Goal: Task Accomplishment & Management: Manage account settings

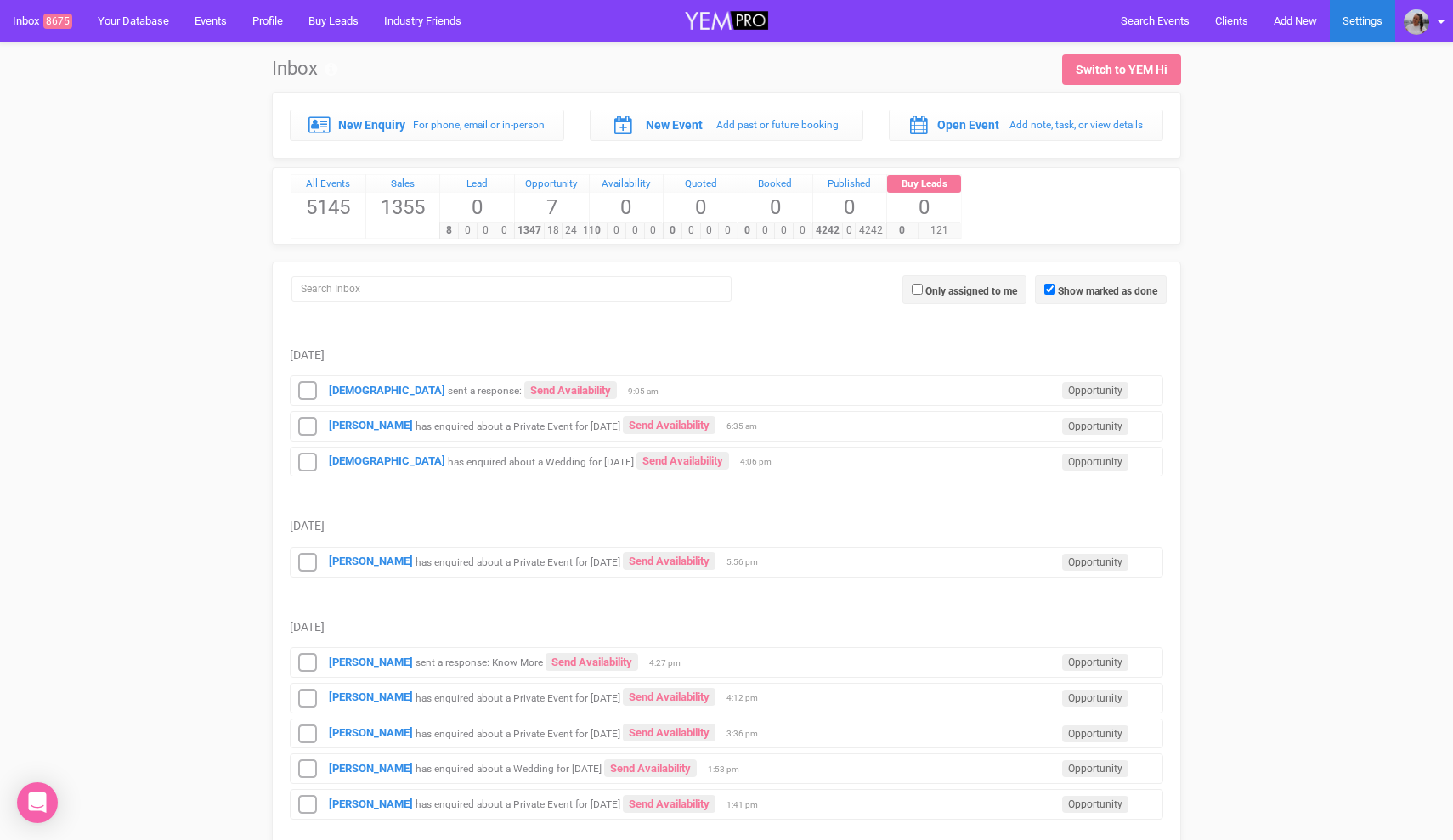
click at [1371, 26] on link "Settings" at bounding box center [1362, 20] width 65 height 42
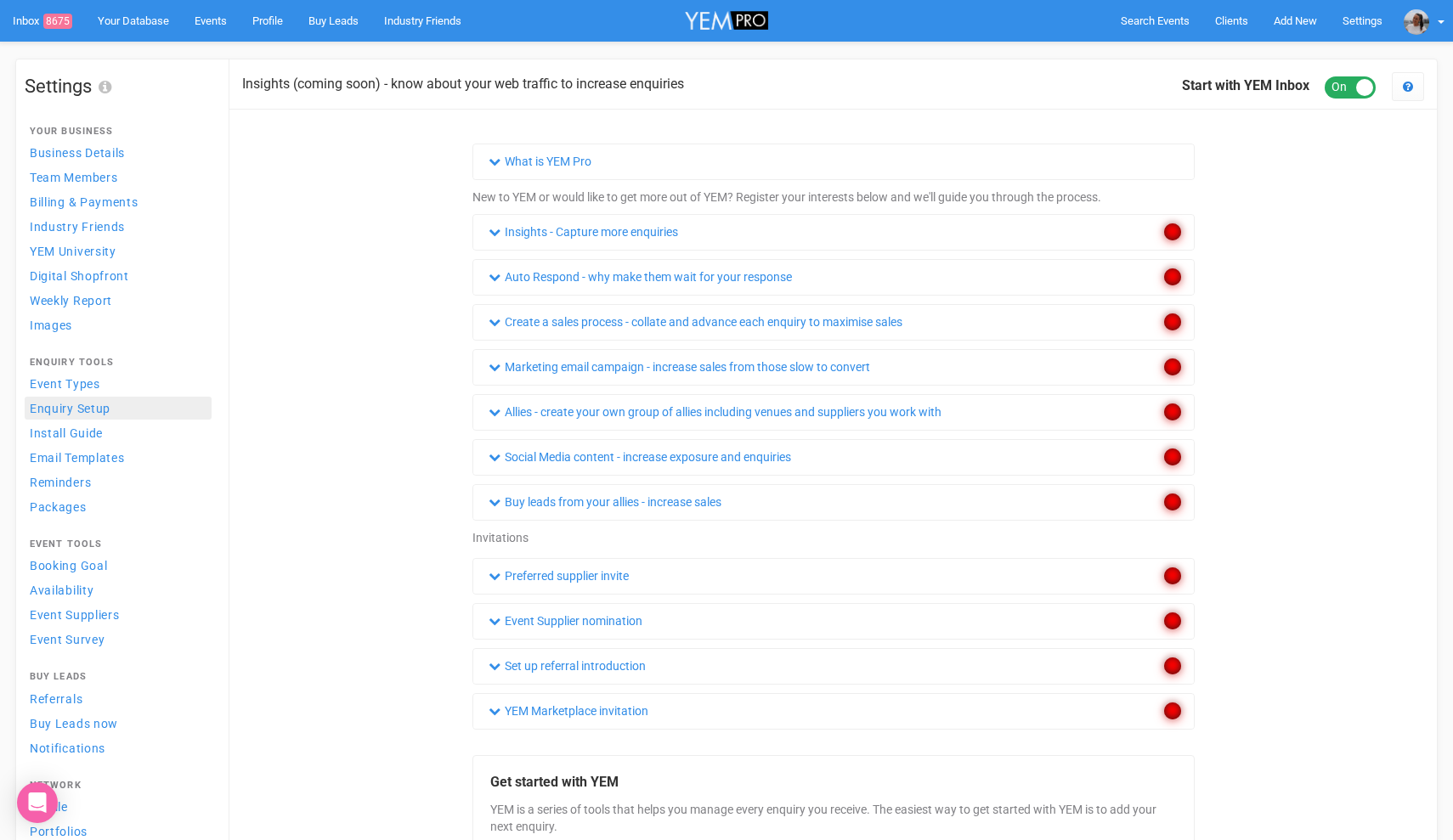
click at [79, 412] on span "Enquiry Setup" at bounding box center [70, 409] width 80 height 14
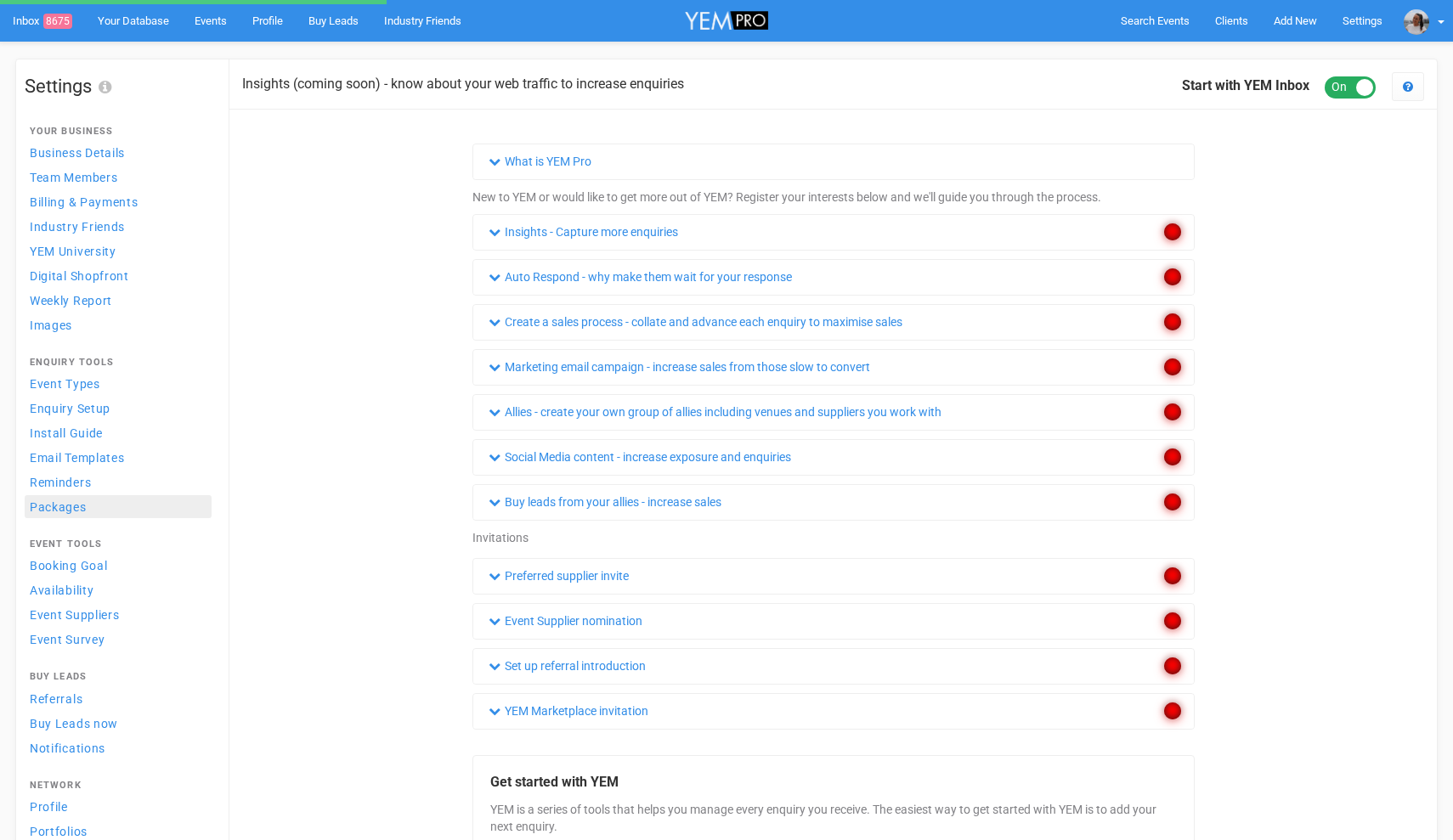
click at [89, 510] on link "Packages" at bounding box center [117, 507] width 187 height 23
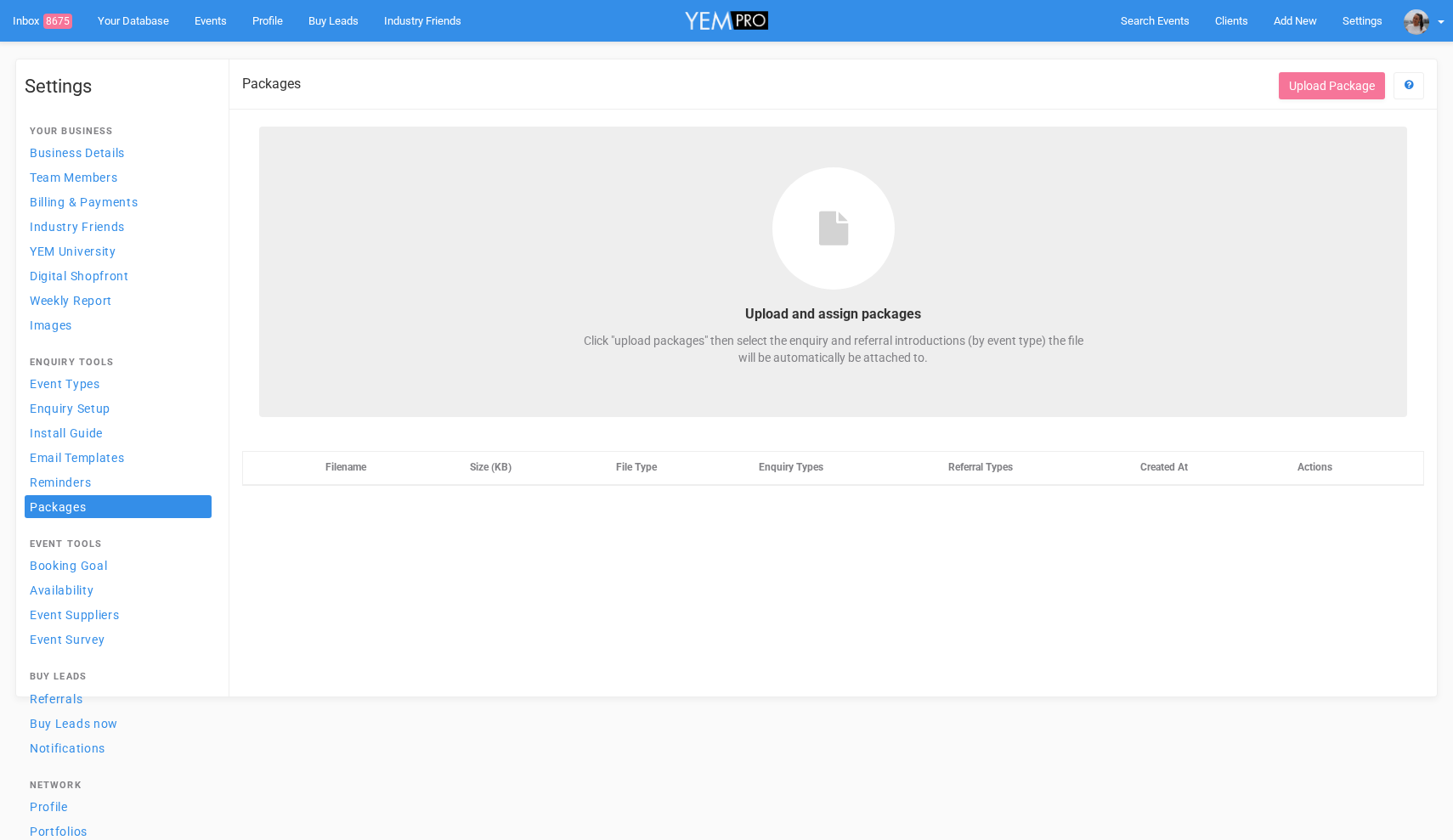
select select
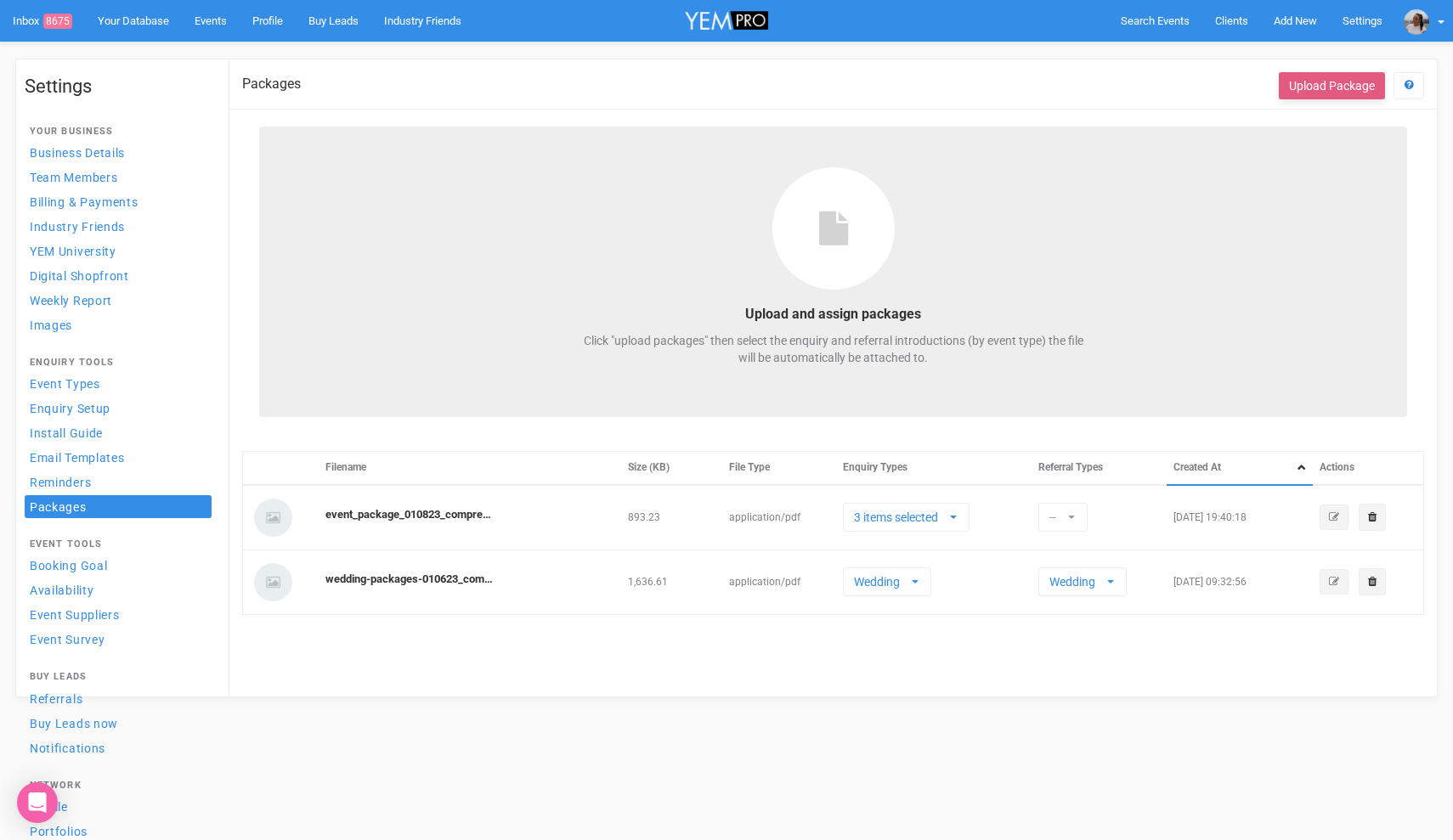
click at [1352, 91] on button "Upload Package" at bounding box center [1332, 86] width 107 height 27
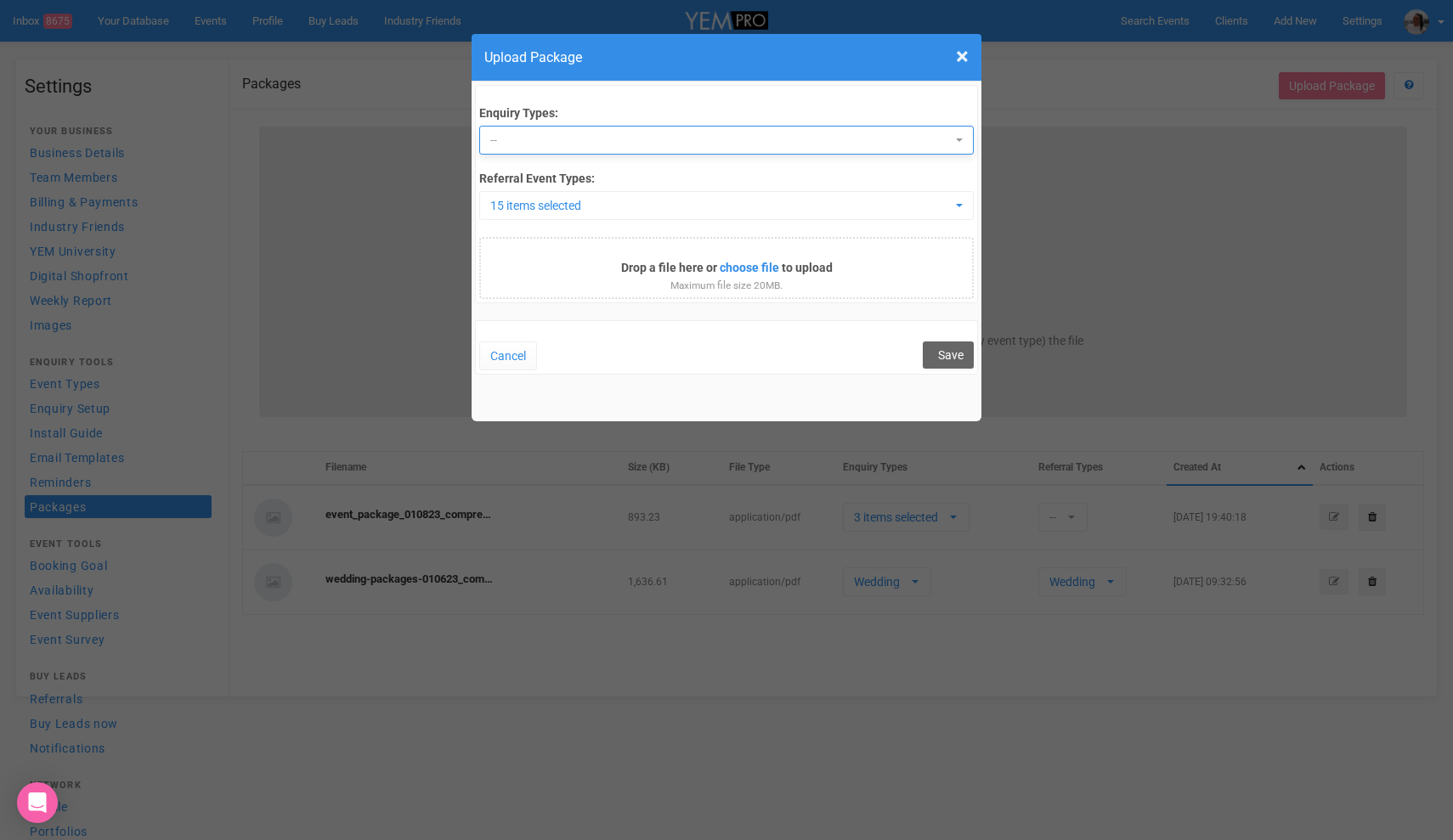
click at [738, 134] on span "--" at bounding box center [720, 140] width 460 height 17
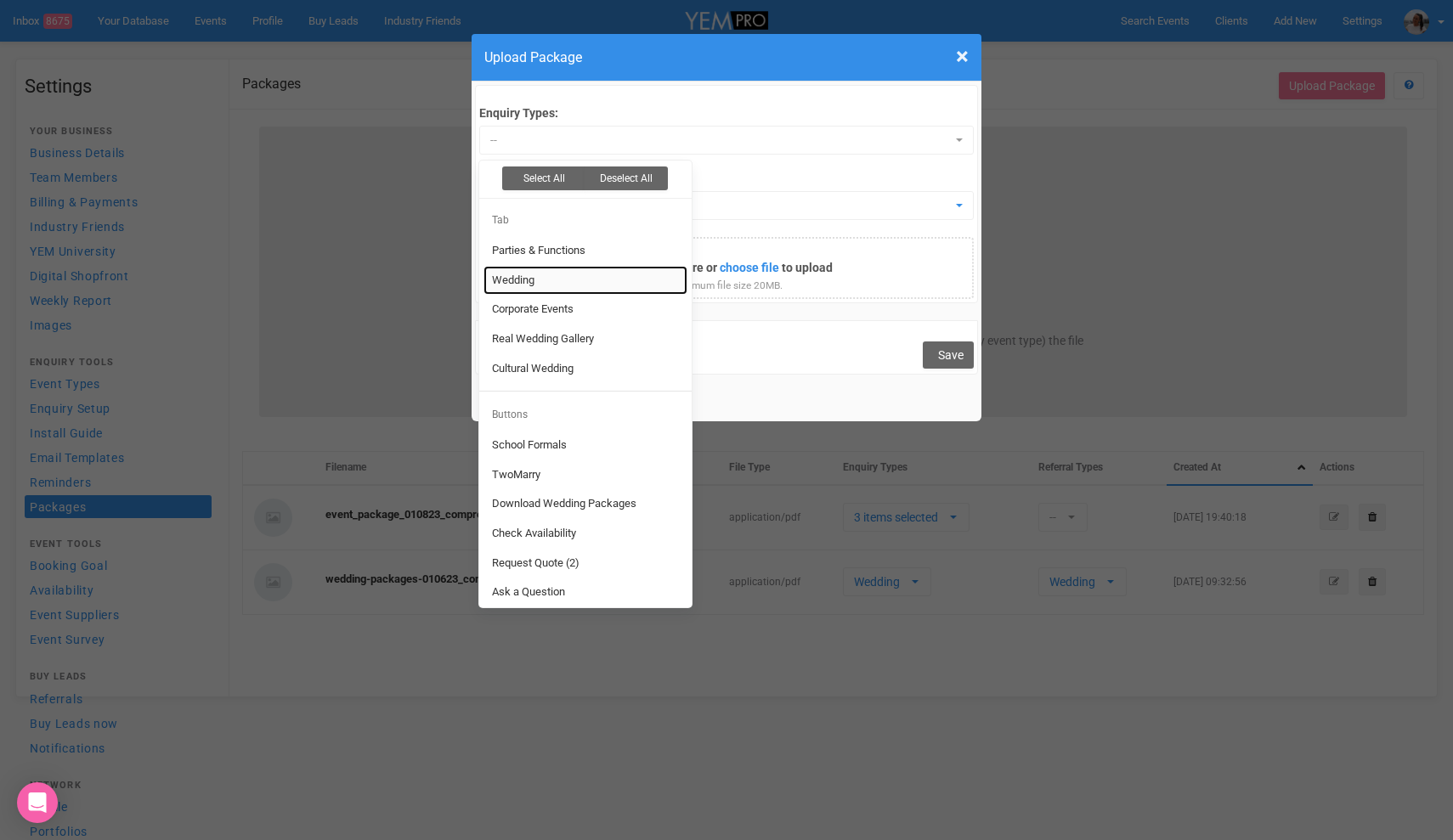
click at [596, 288] on link "Wedding" at bounding box center [585, 280] width 204 height 30
select select "6141"
click at [777, 367] on div "Cancel Save" at bounding box center [726, 347] width 503 height 54
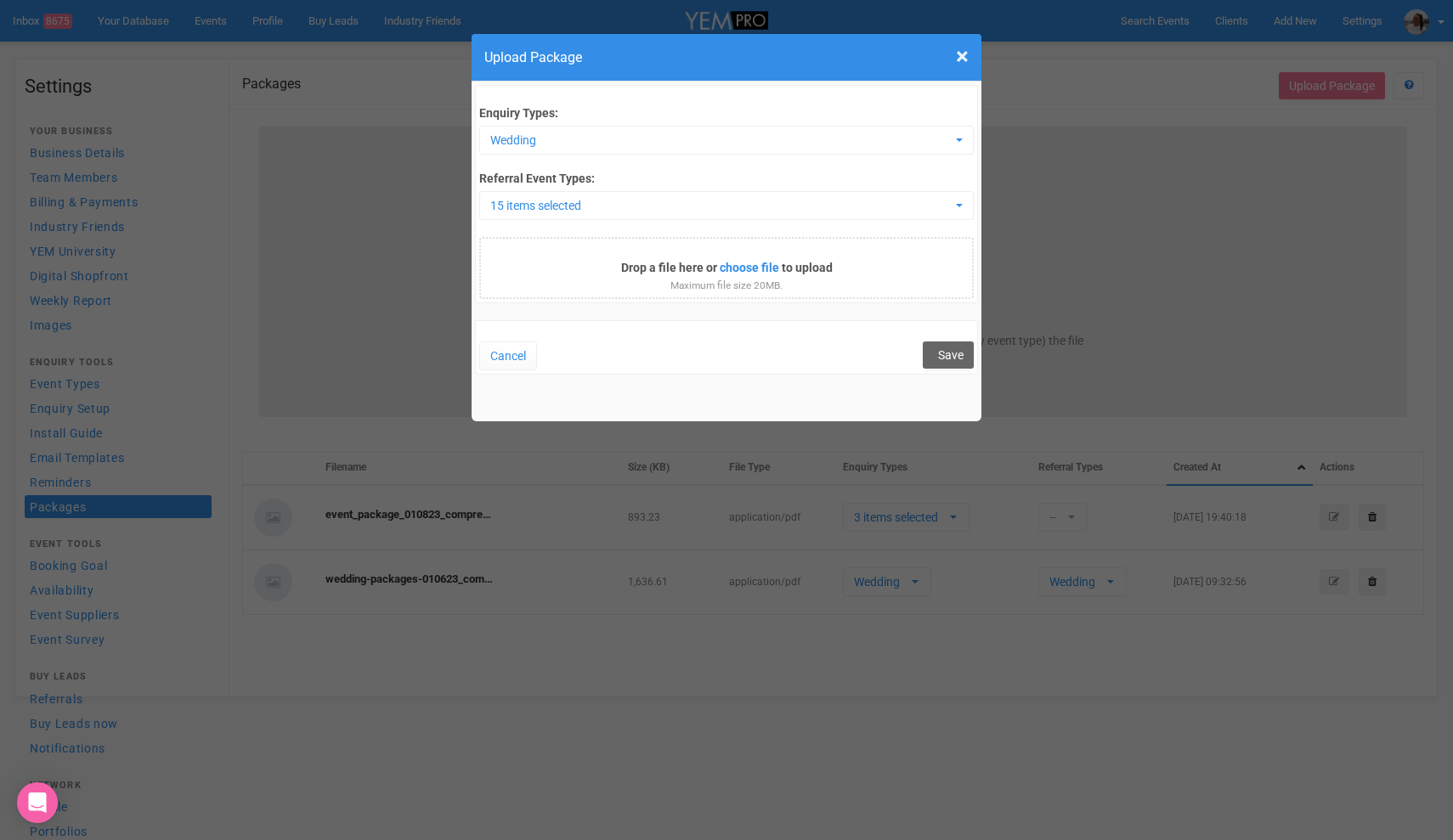
click at [733, 222] on div "Enquiry Types: Wedding Select All Deselect All Tab Parties & Functions Wedding …" at bounding box center [725, 202] width 493 height 194
click at [730, 203] on span "15 items selected" at bounding box center [720, 205] width 460 height 17
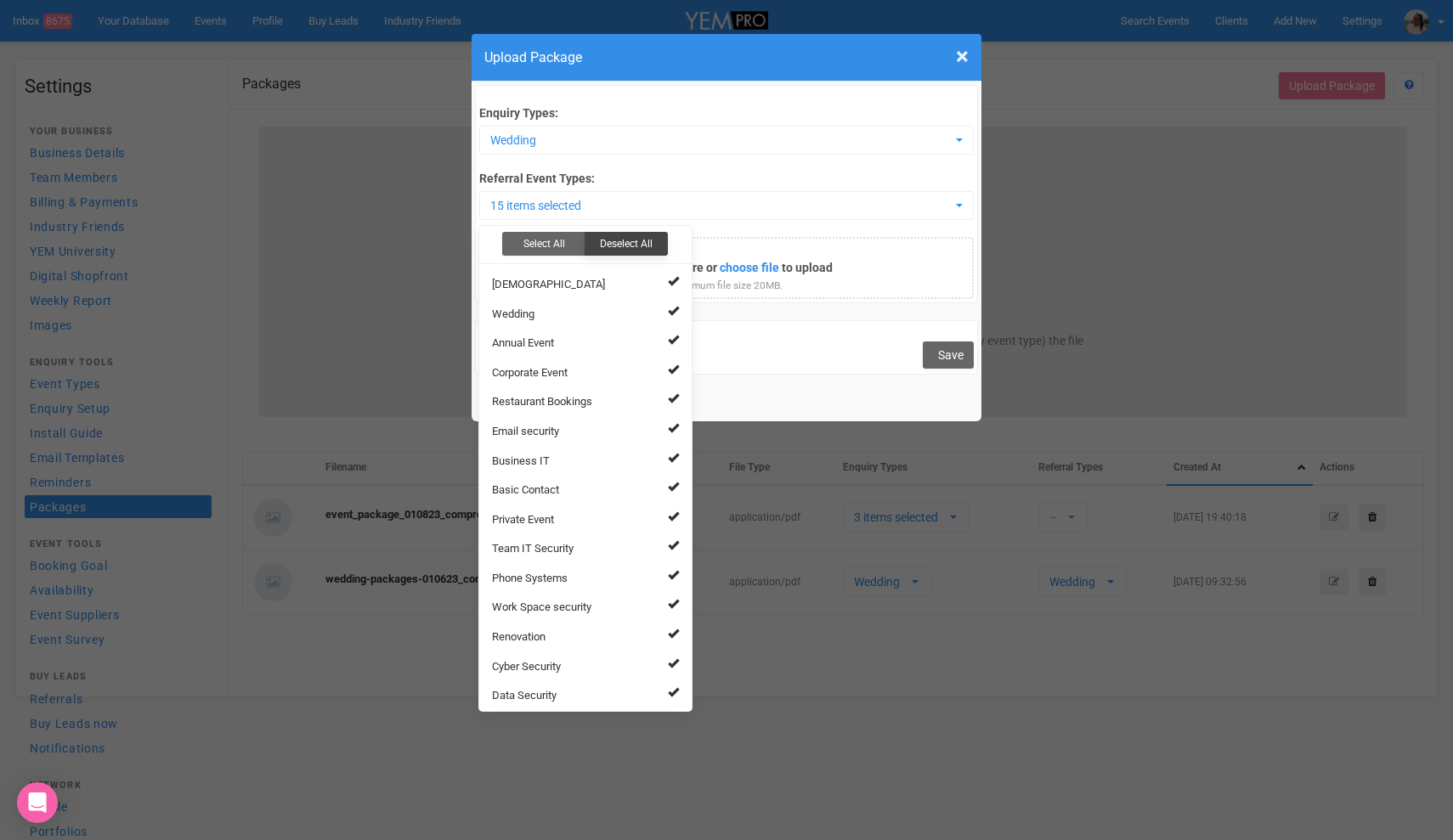
click at [641, 238] on button "Deselect All" at bounding box center [626, 243] width 83 height 24
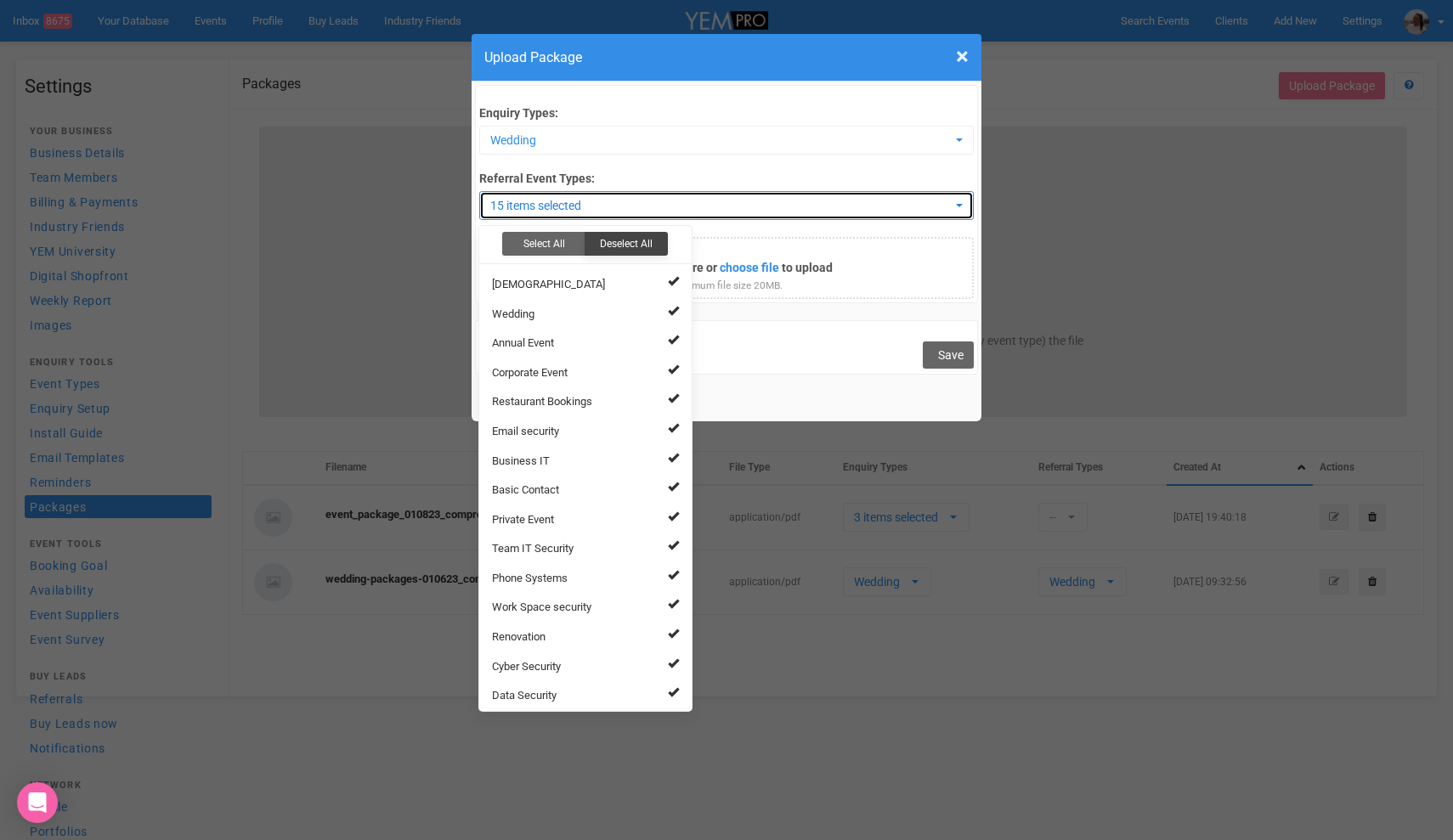
select select
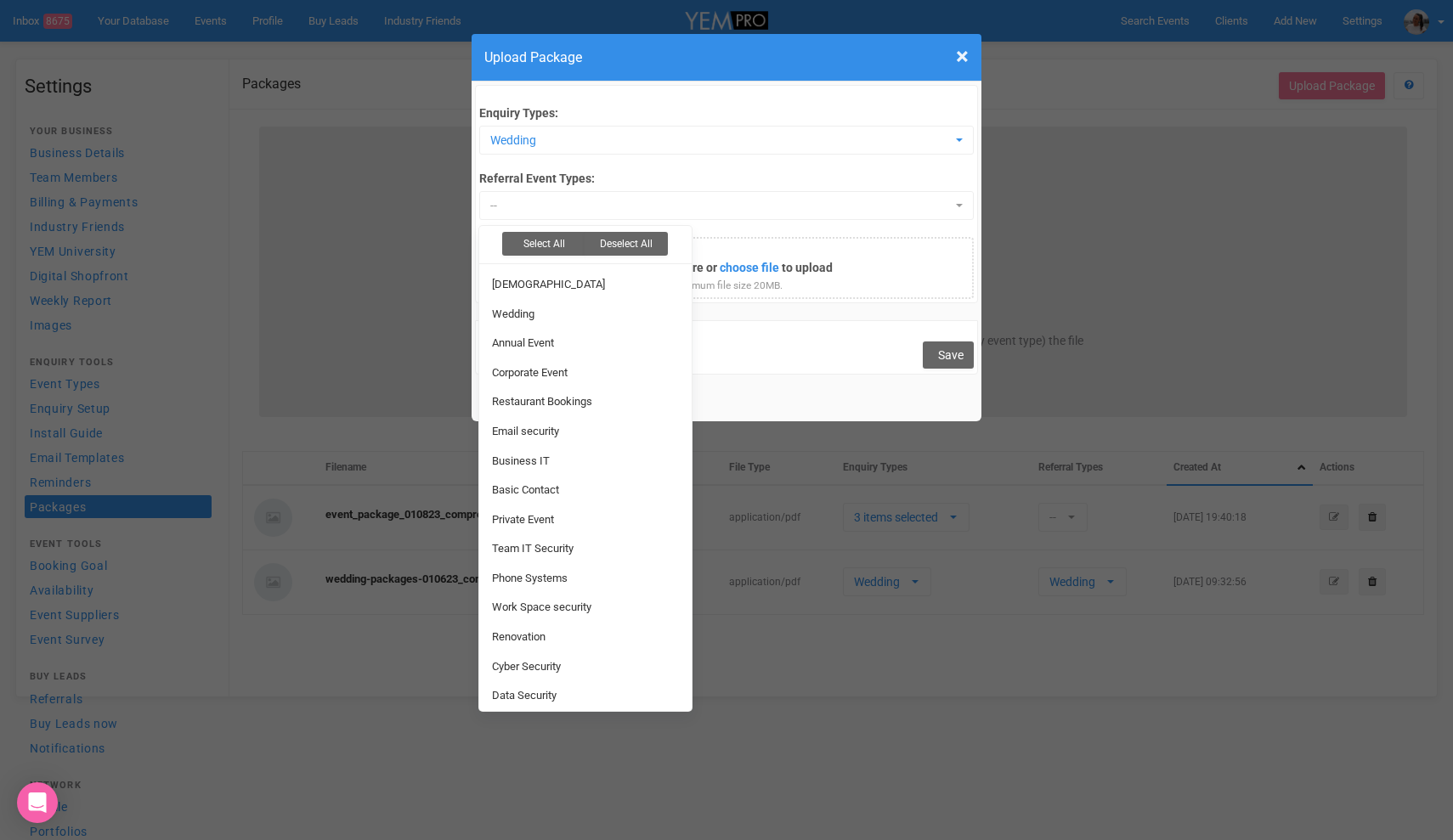
click at [837, 366] on div "Cancel Save" at bounding box center [726, 347] width 503 height 54
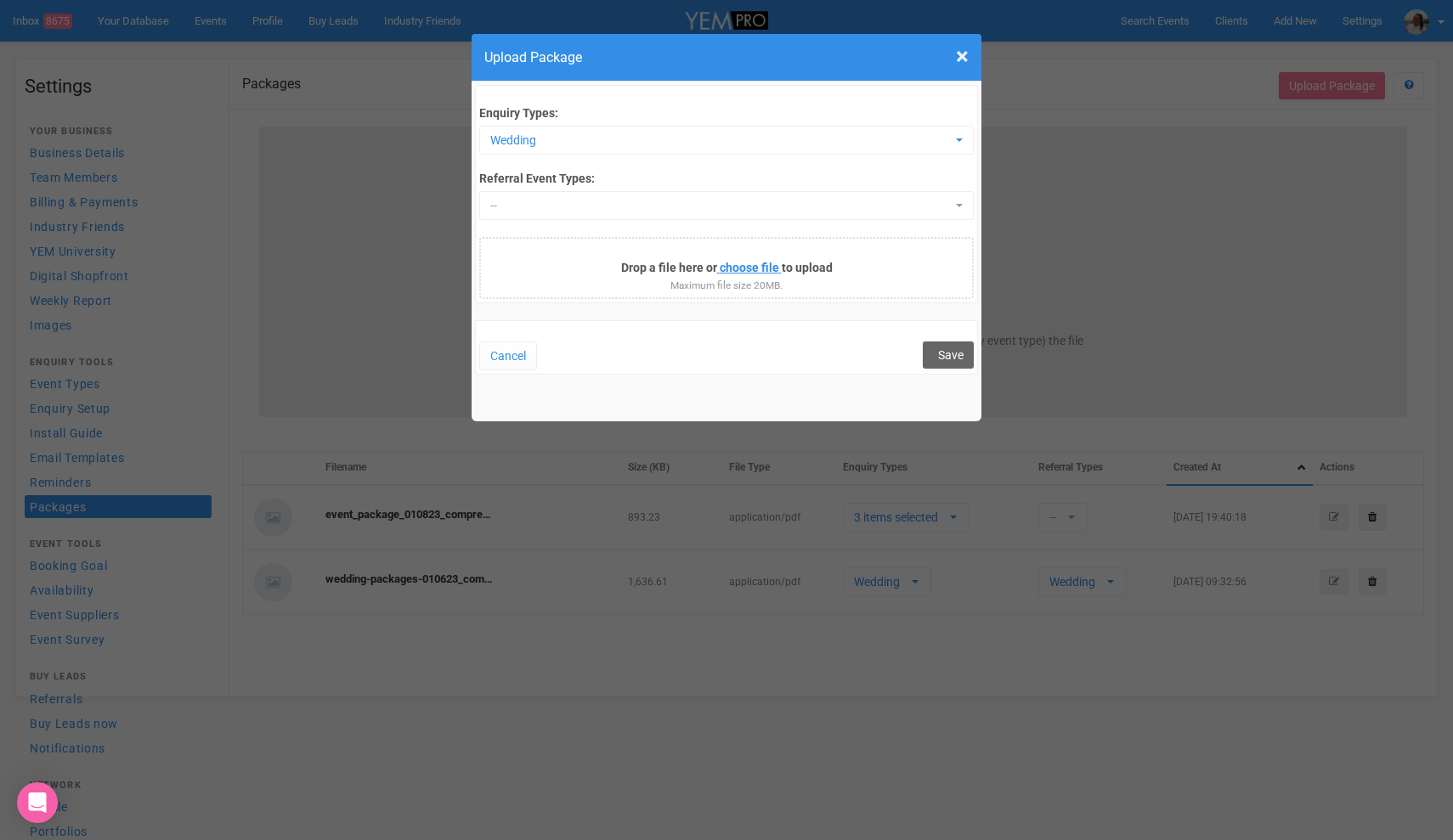
click at [762, 278] on input "file" at bounding box center [666, 269] width 231 height 18
type input "C:\fakepath\Wedding Packages 010925.pdf"
click at [953, 397] on span "Save" at bounding box center [951, 396] width 25 height 14
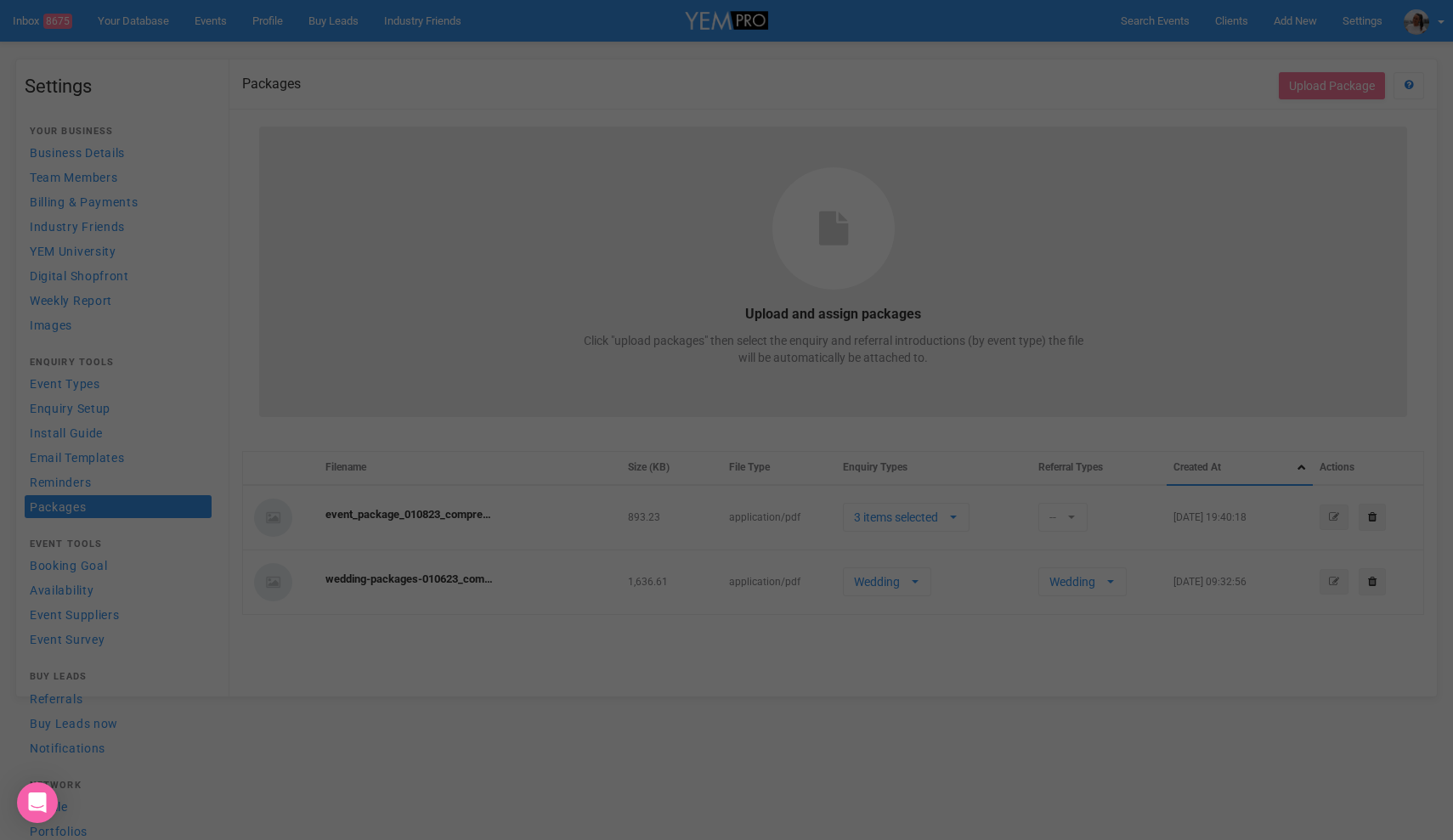
select select
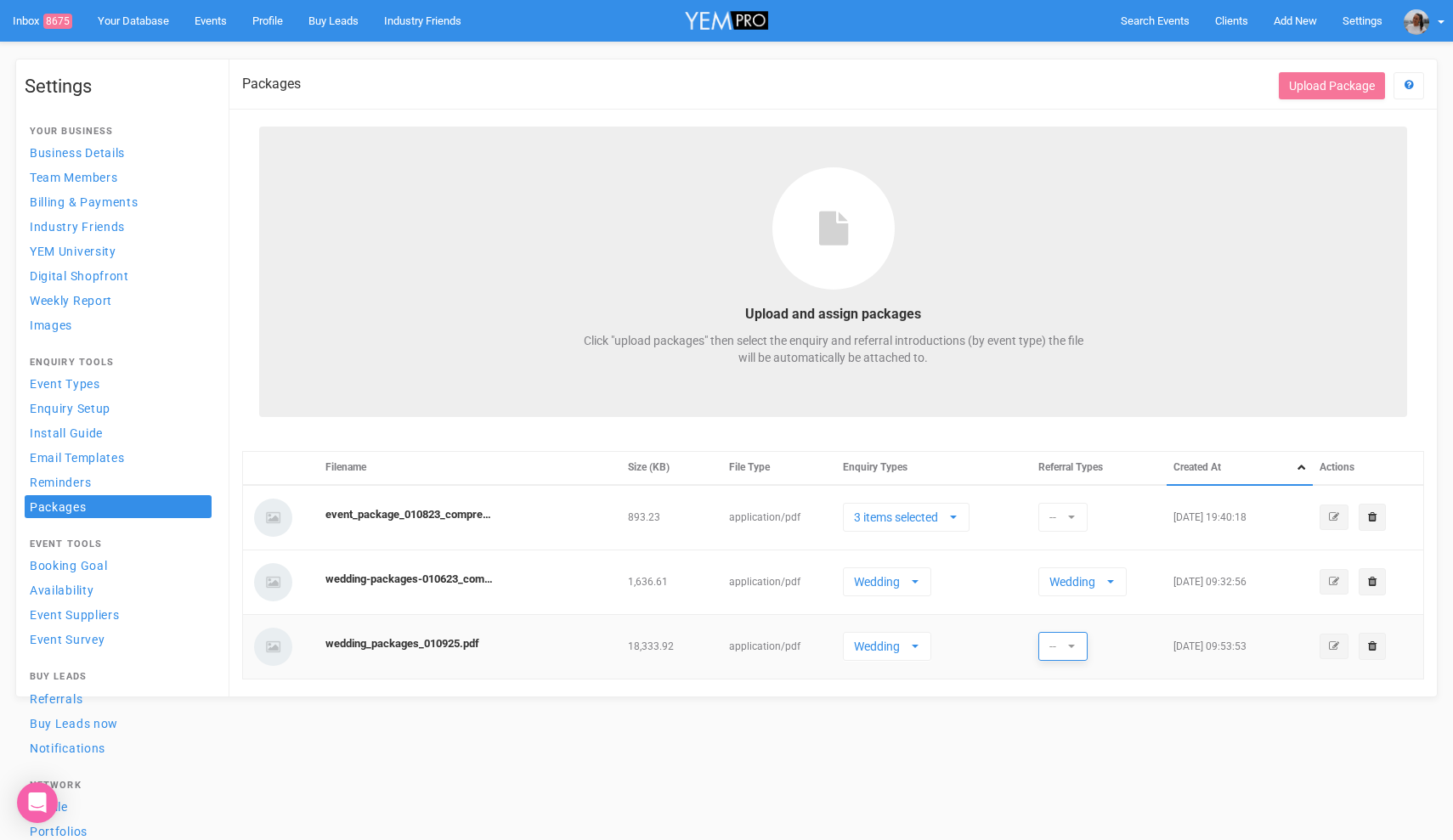
click at [1059, 647] on span "--" at bounding box center [1057, 646] width 16 height 17
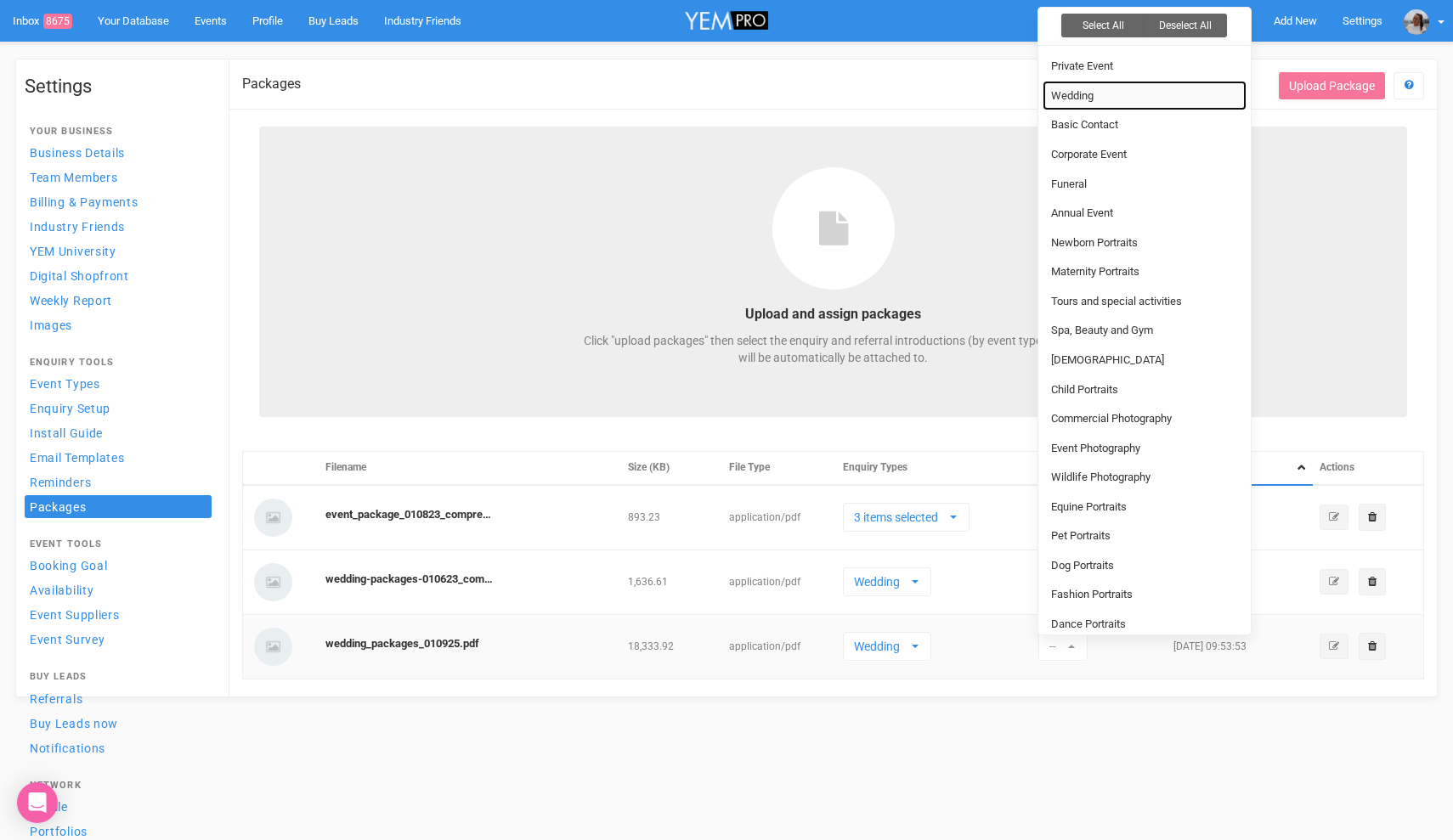
click at [1087, 94] on span "Wedding" at bounding box center [1072, 95] width 43 height 16
select select "20"
click at [1193, 739] on div "Settings Your Business Business Details Team Members Billing & Payments Industr…" at bounding box center [726, 398] width 1453 height 681
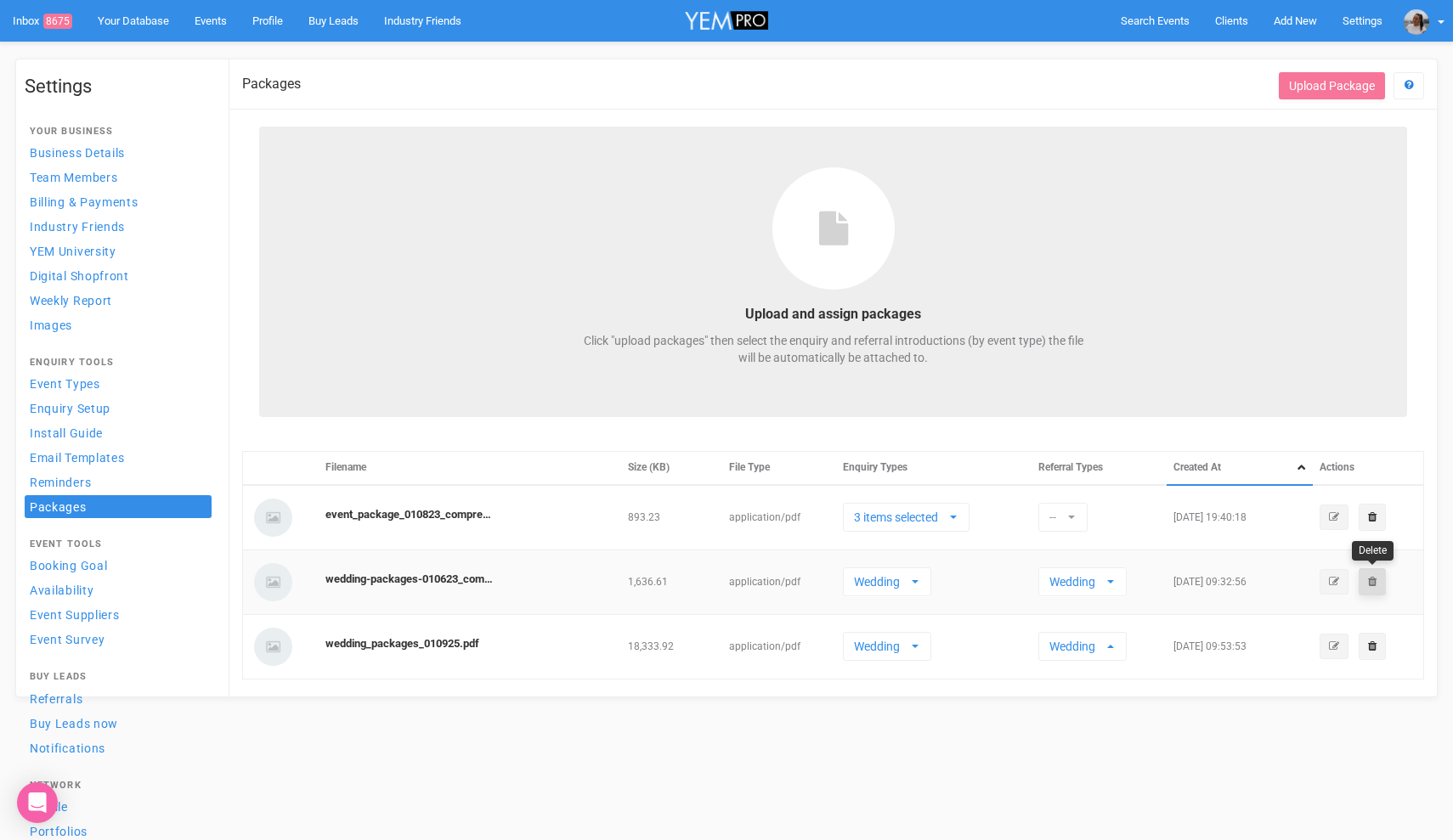
click at [1374, 582] on icon at bounding box center [1372, 580] width 9 height 11
click at [1402, 536] on link "Confirm" at bounding box center [1394, 537] width 52 height 24
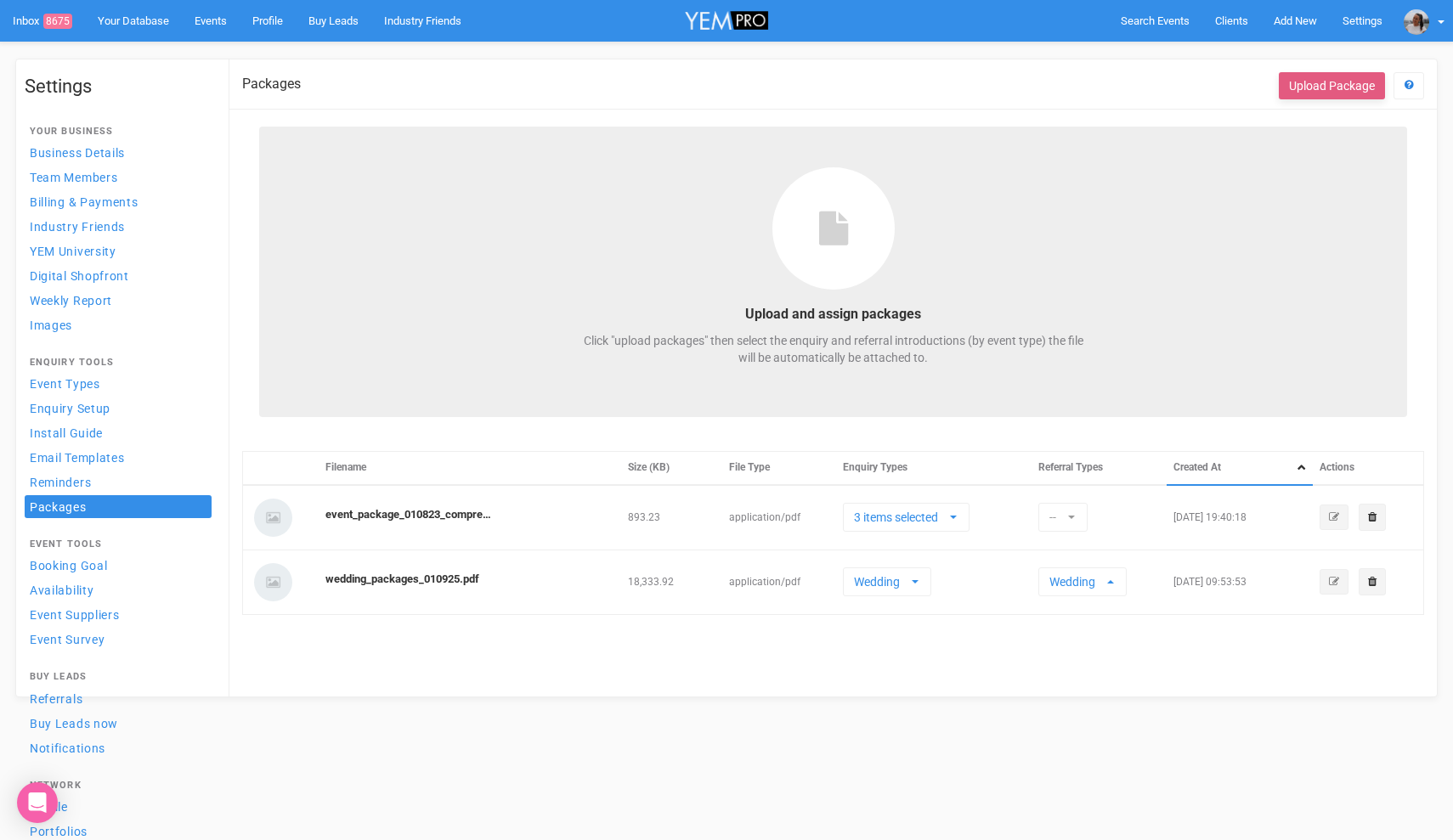
click at [1344, 86] on button "Upload Package" at bounding box center [1332, 86] width 107 height 27
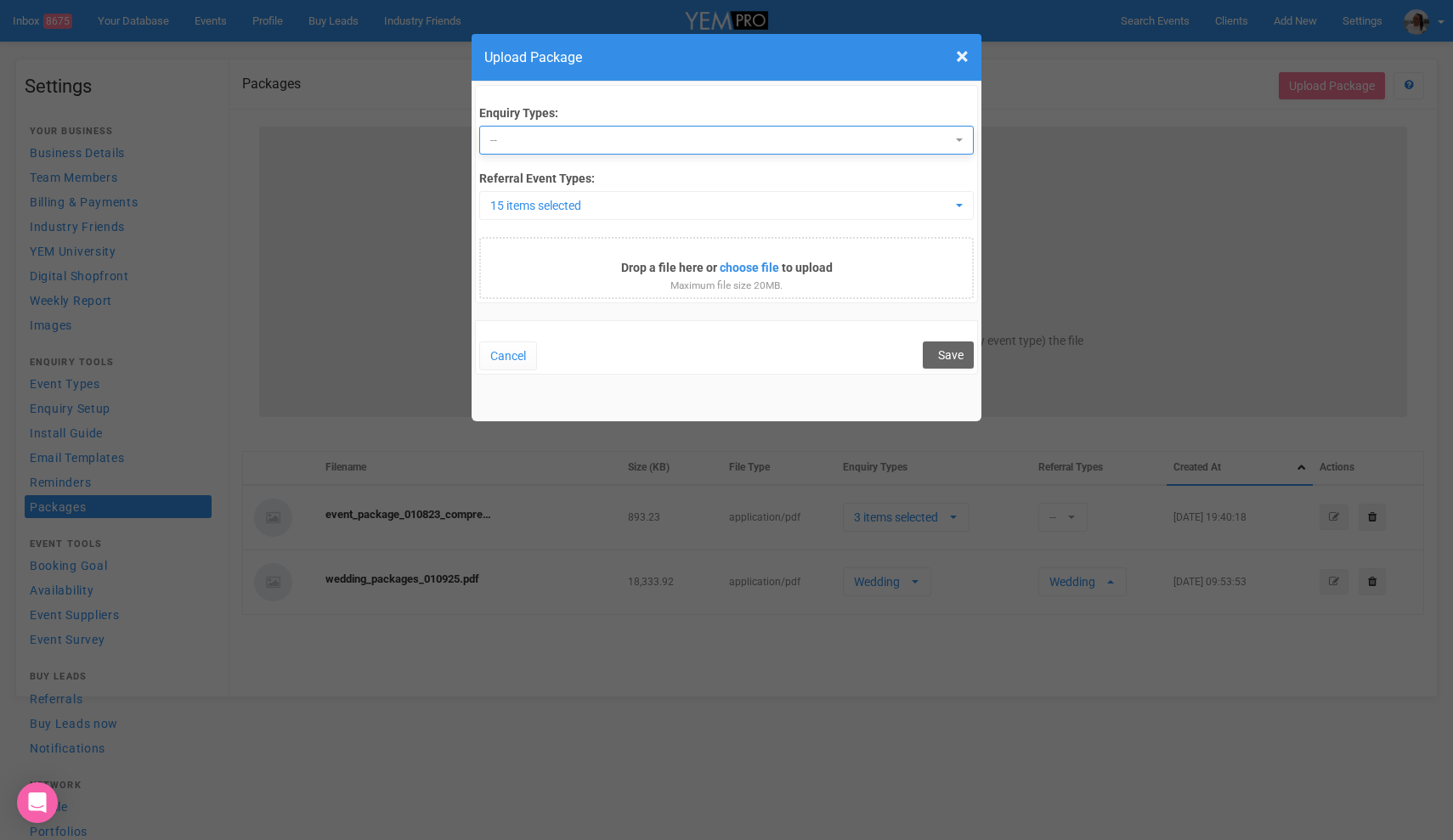
click at [776, 146] on span "--" at bounding box center [720, 140] width 460 height 17
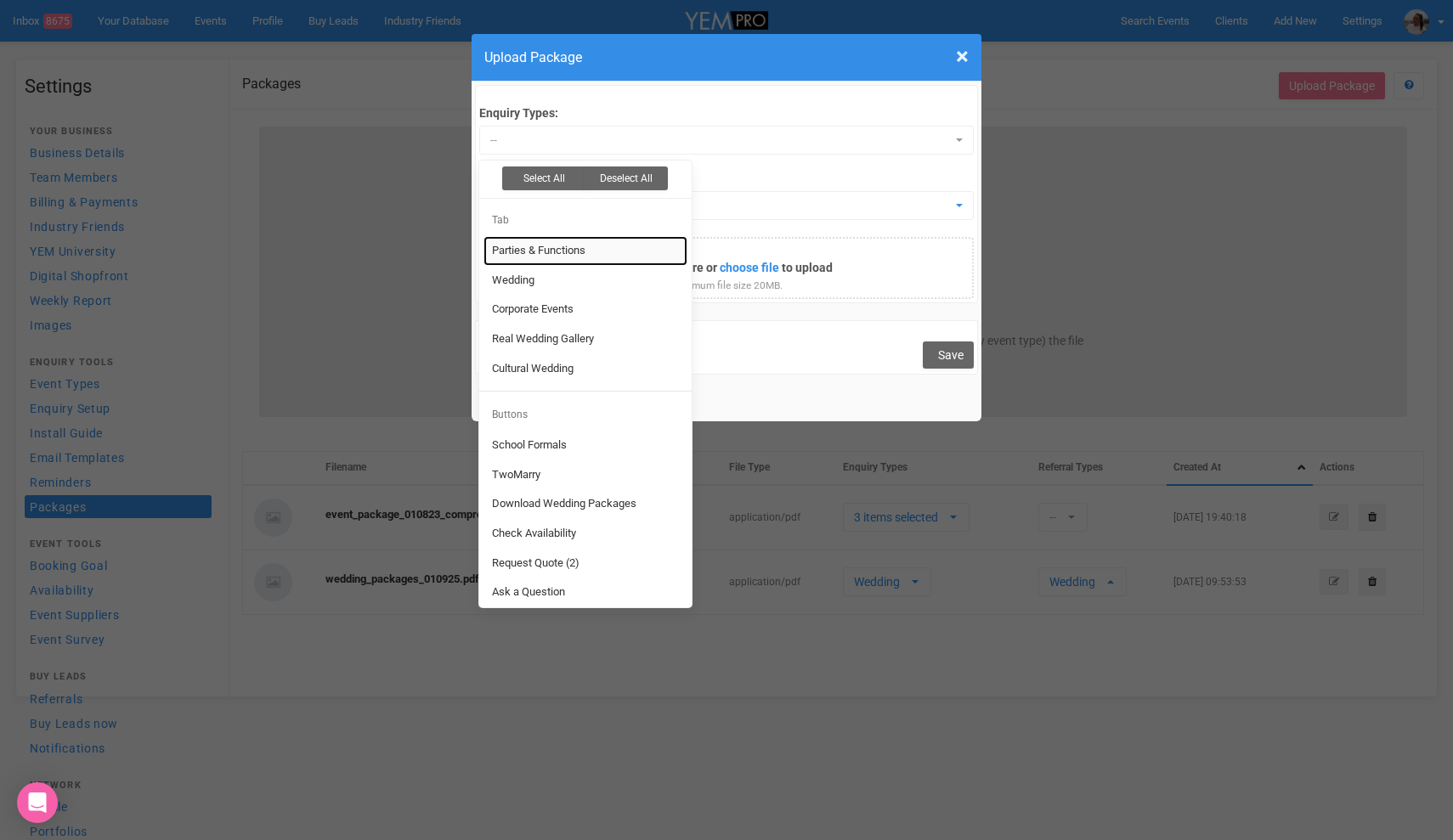
click at [522, 253] on span "Parties & Functions" at bounding box center [538, 251] width 93 height 16
select select "6125"
click at [717, 351] on div "Cancel Save" at bounding box center [726, 347] width 503 height 54
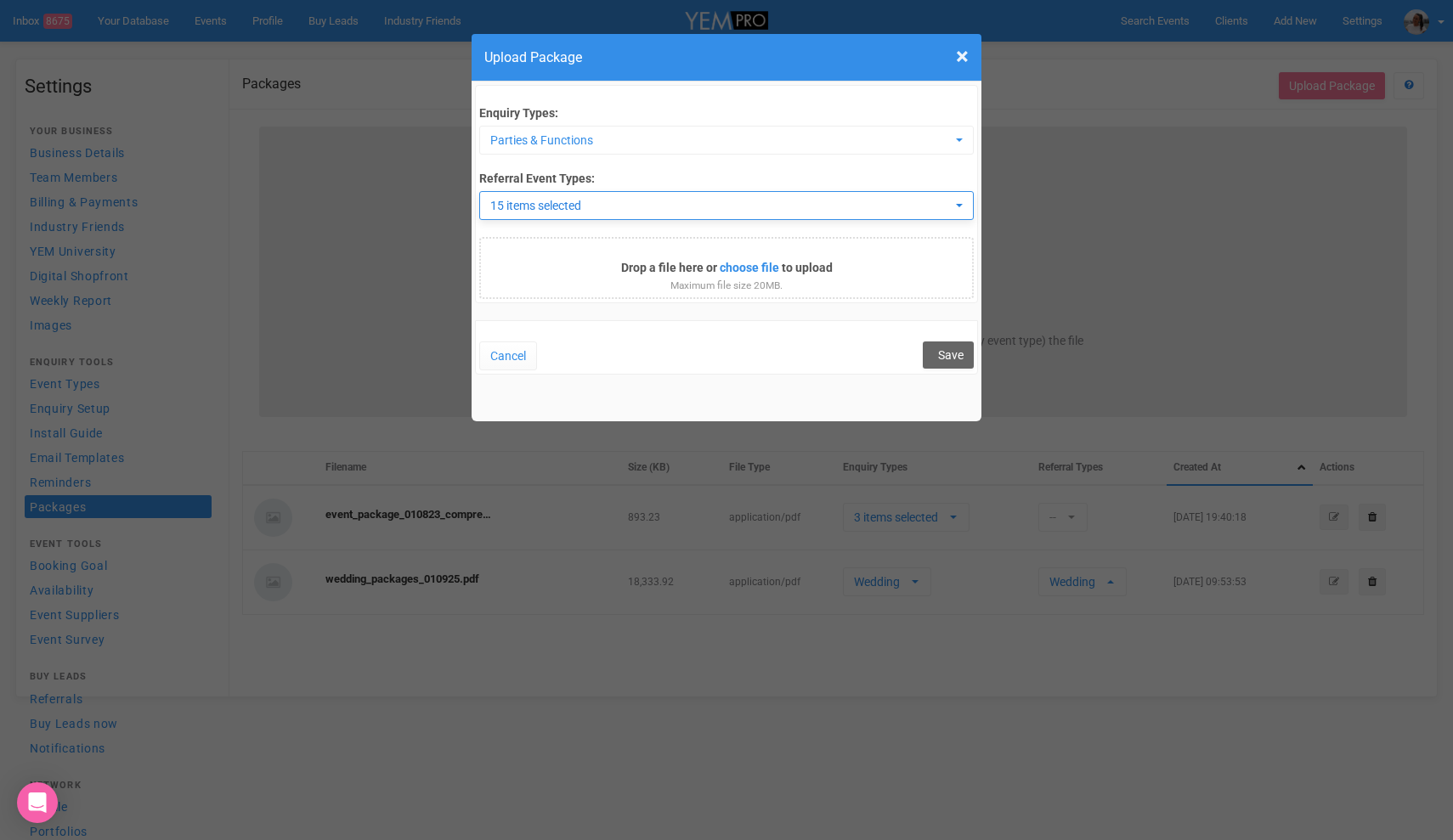
click at [649, 200] on span "15 items selected" at bounding box center [720, 205] width 460 height 17
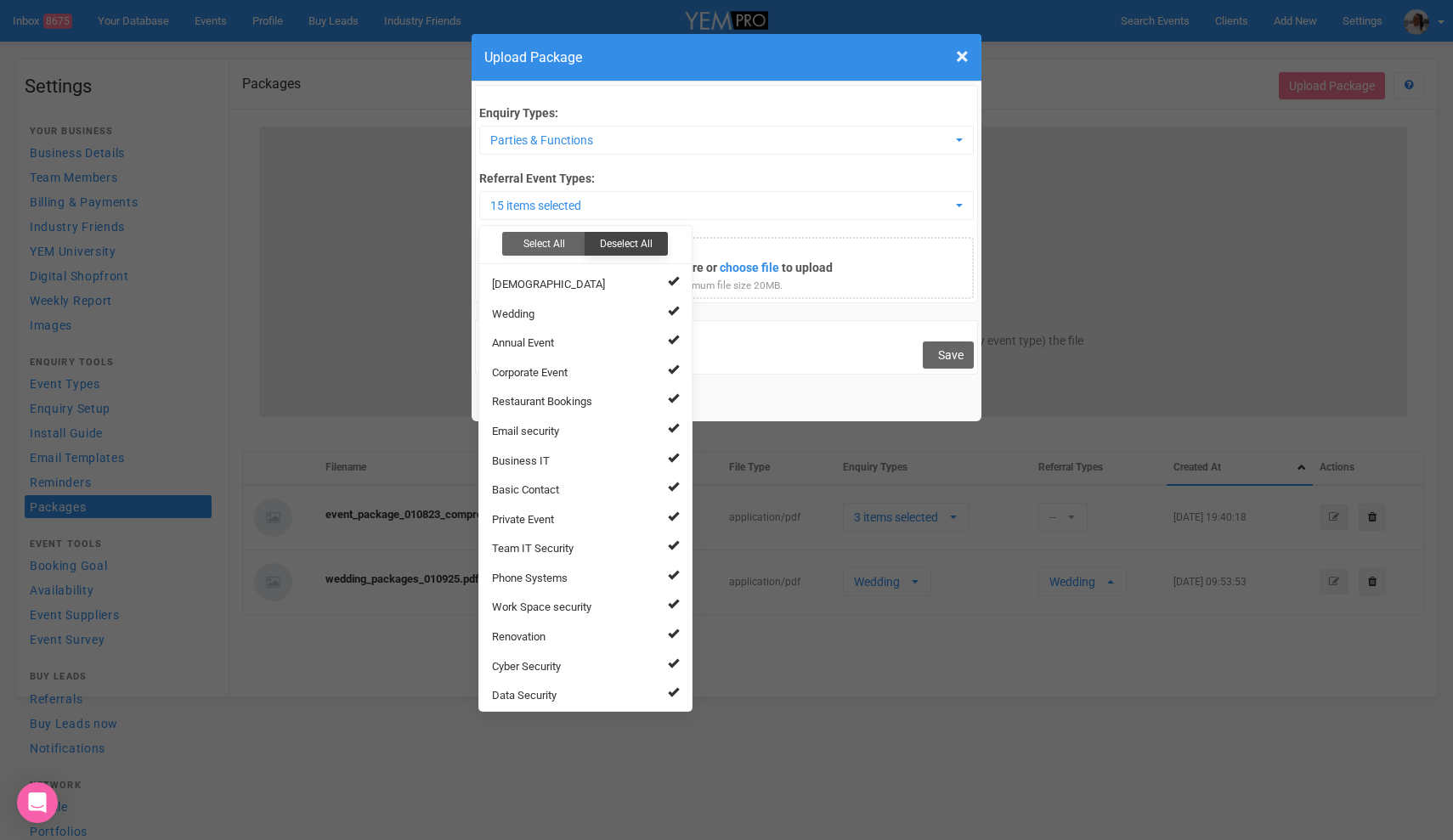
click at [610, 246] on button "Deselect All" at bounding box center [626, 243] width 83 height 24
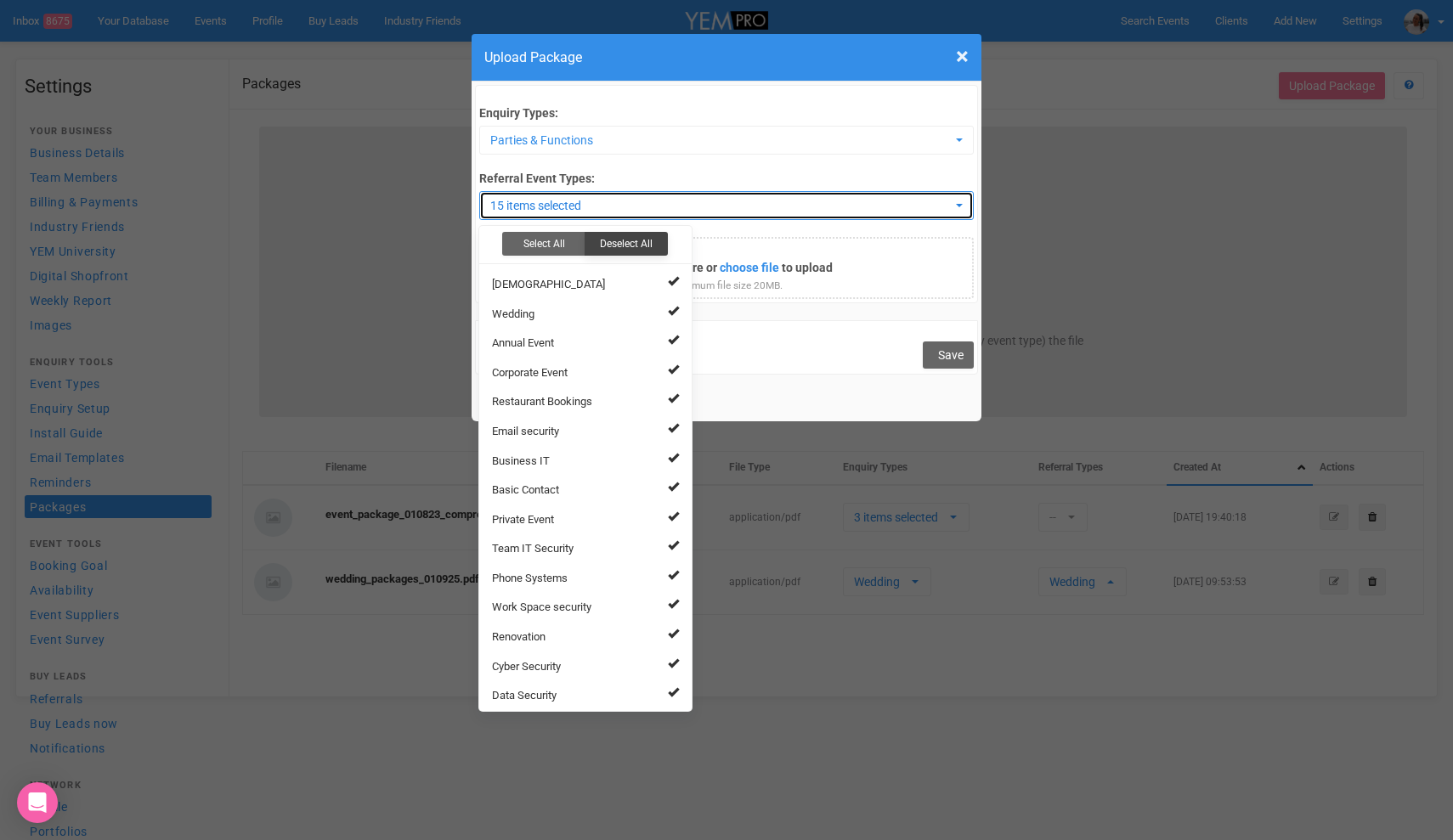
select select
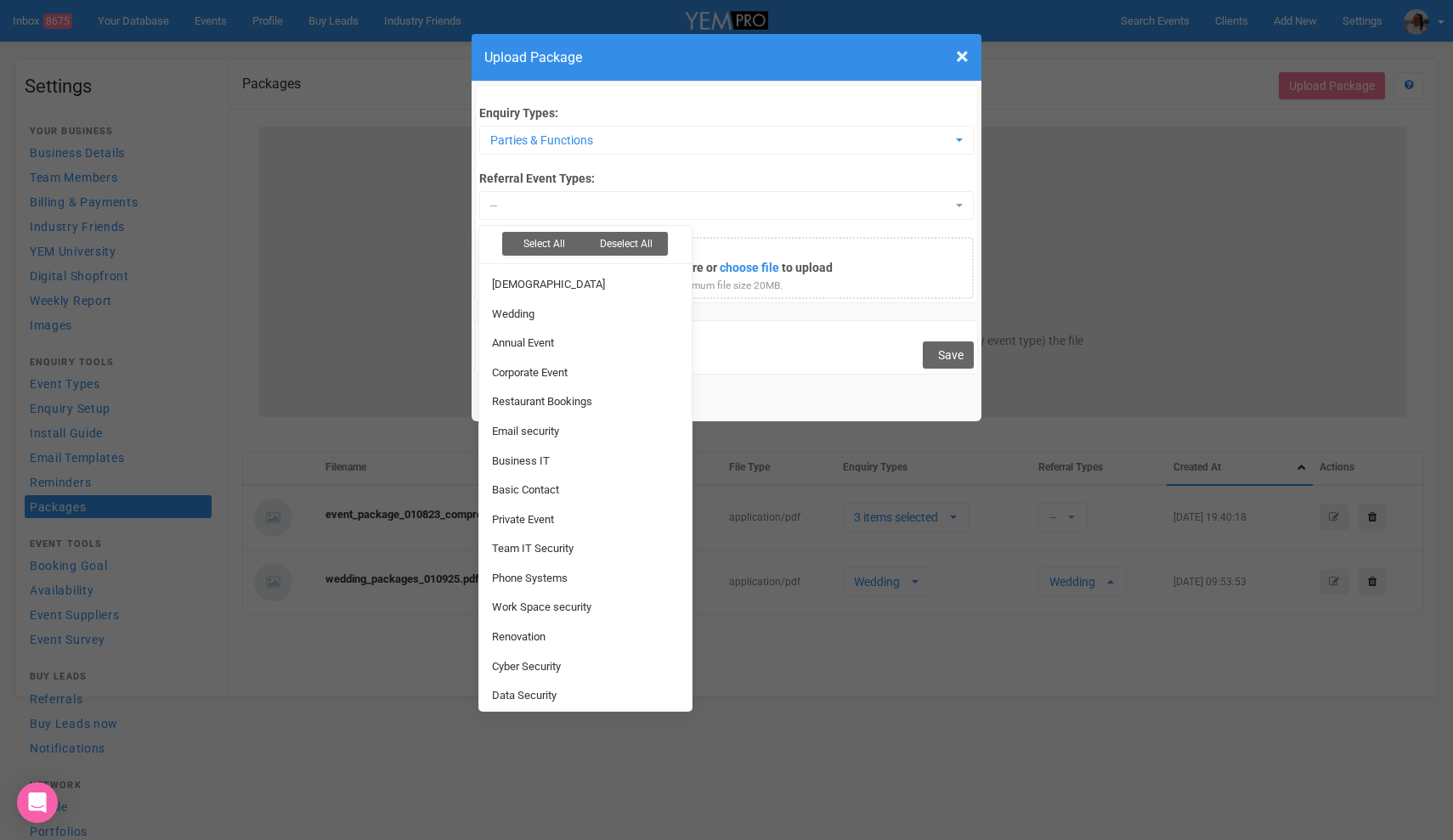
click at [855, 295] on div "Drop a file here or choose file to upload Maximum file size 20MB." at bounding box center [725, 267] width 493 height 61
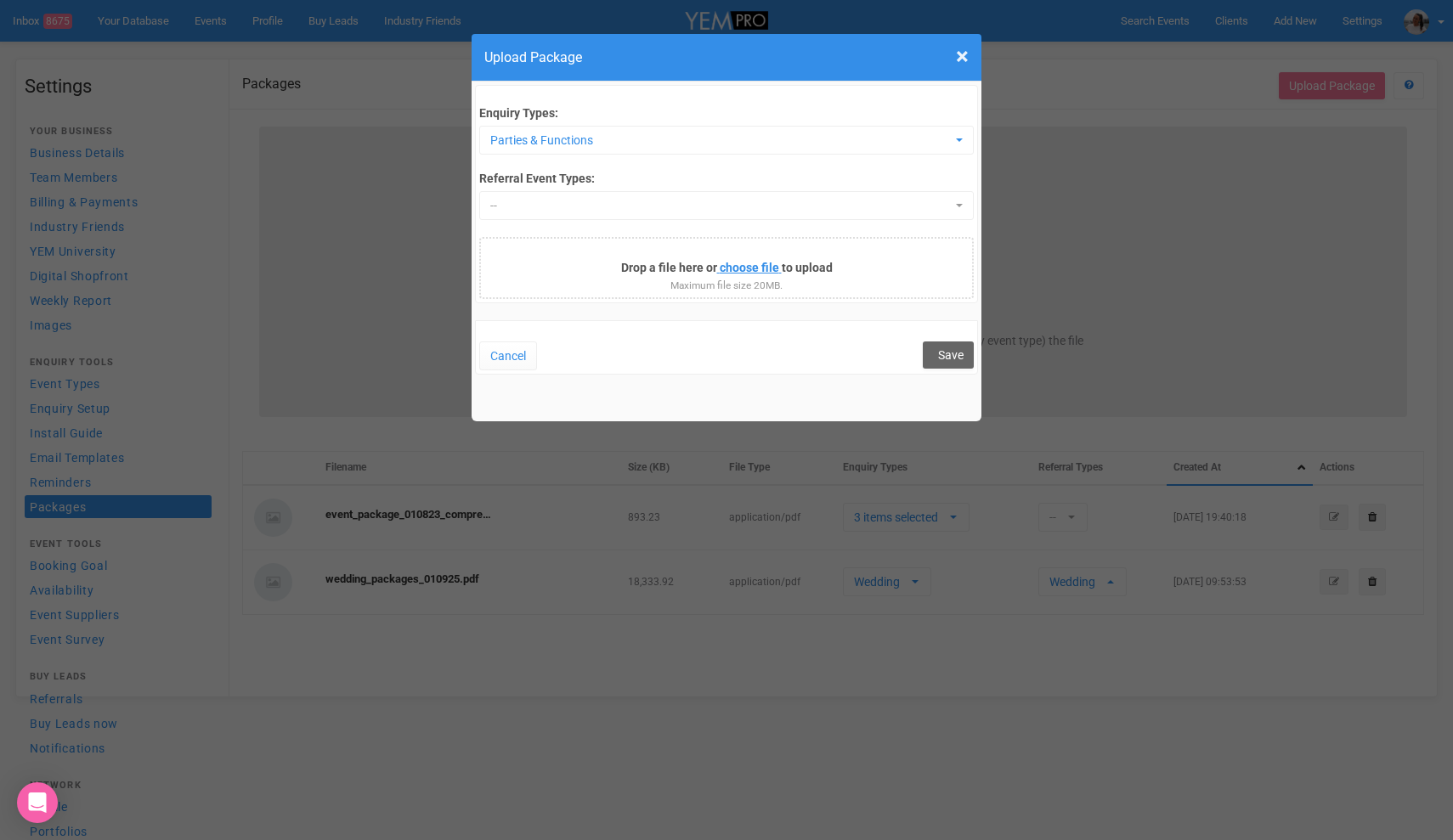
click at [760, 269] on input "file" at bounding box center [666, 269] width 231 height 18
type input "C:\fakepath\[PERSON_NAME] Event Packages 2025.pdf"
click at [1288, 616] on div "× Close Upload Package Enquiry Types: Parties & Functions Select All Deselect A…" at bounding box center [726, 420] width 1453 height 840
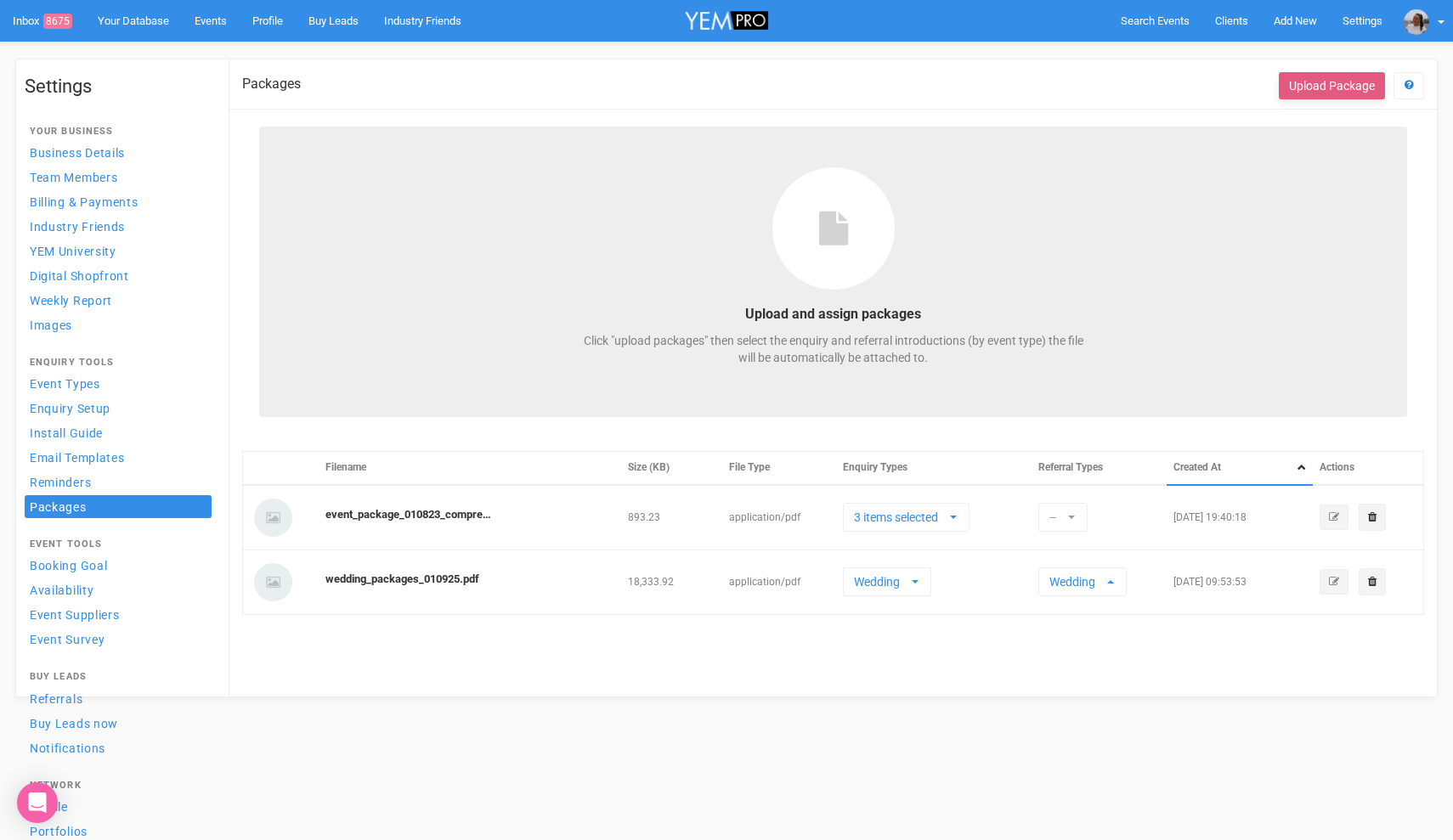
click at [1342, 78] on button "Upload Package" at bounding box center [1332, 86] width 107 height 27
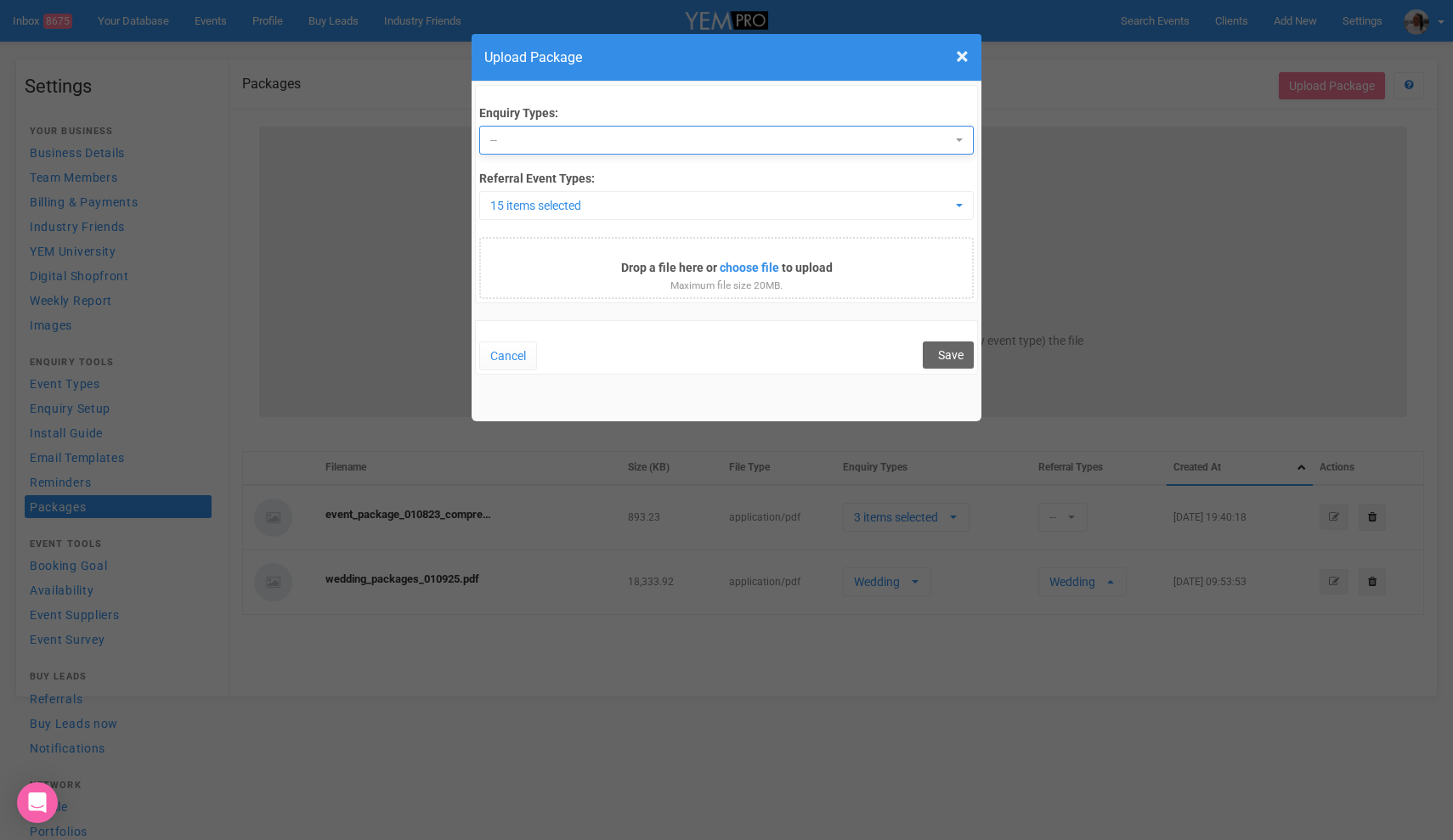
click at [881, 143] on span "--" at bounding box center [720, 140] width 460 height 17
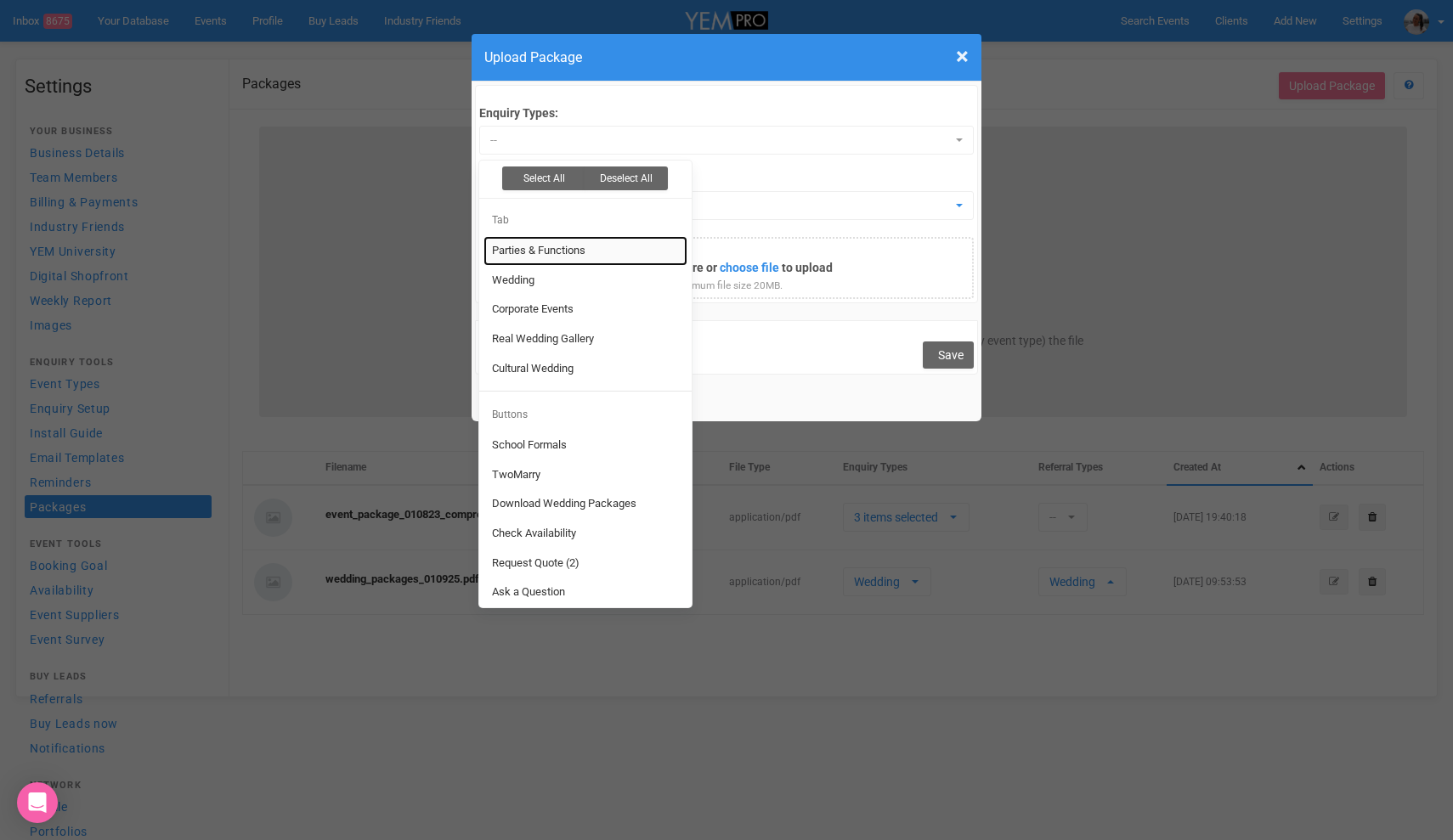
click at [592, 251] on link "Parties & Functions" at bounding box center [585, 251] width 204 height 30
select select "6125"
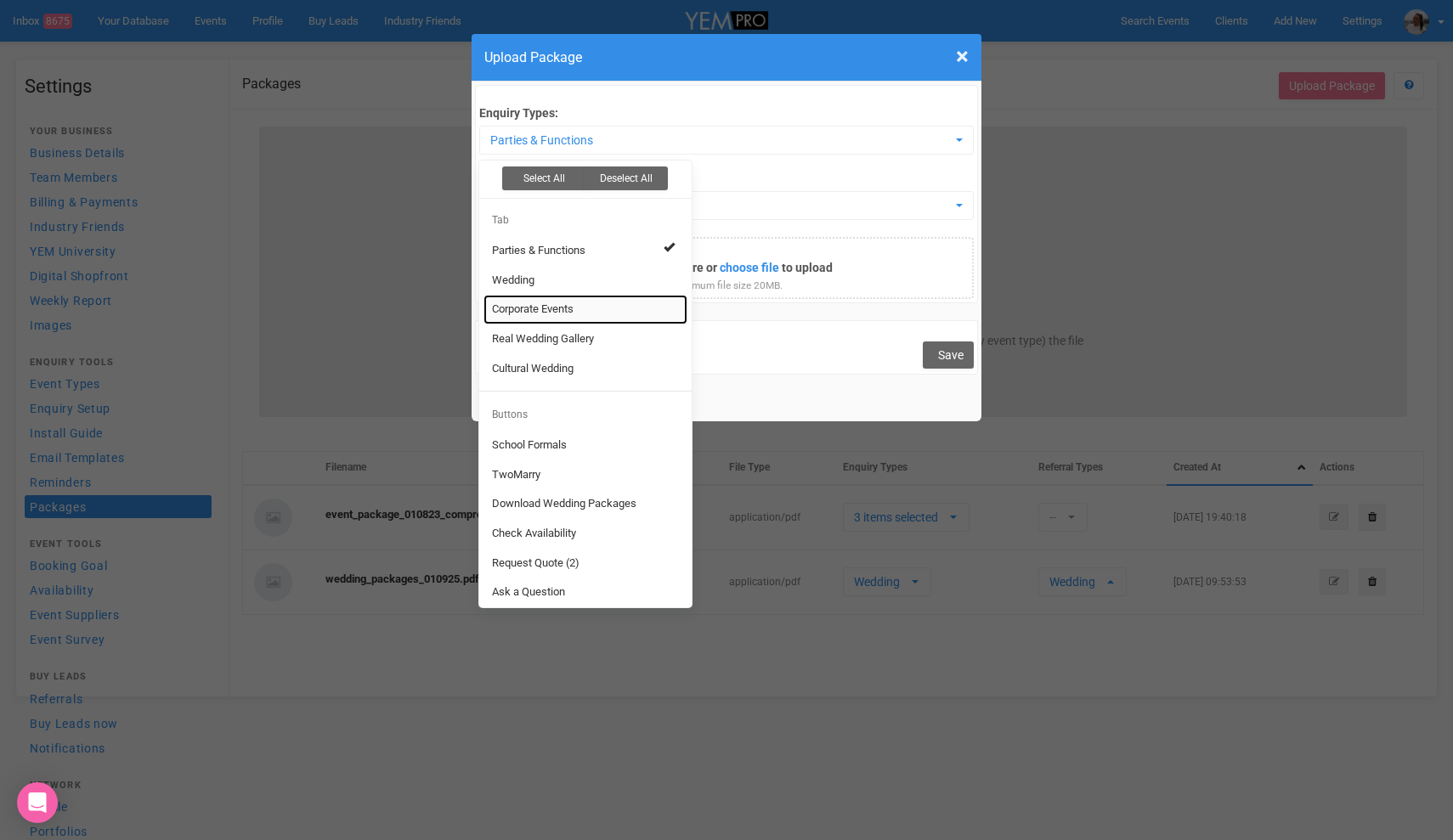
click at [613, 312] on link "Corporate Events" at bounding box center [585, 309] width 204 height 30
click at [761, 358] on div "Cancel Save" at bounding box center [726, 347] width 503 height 54
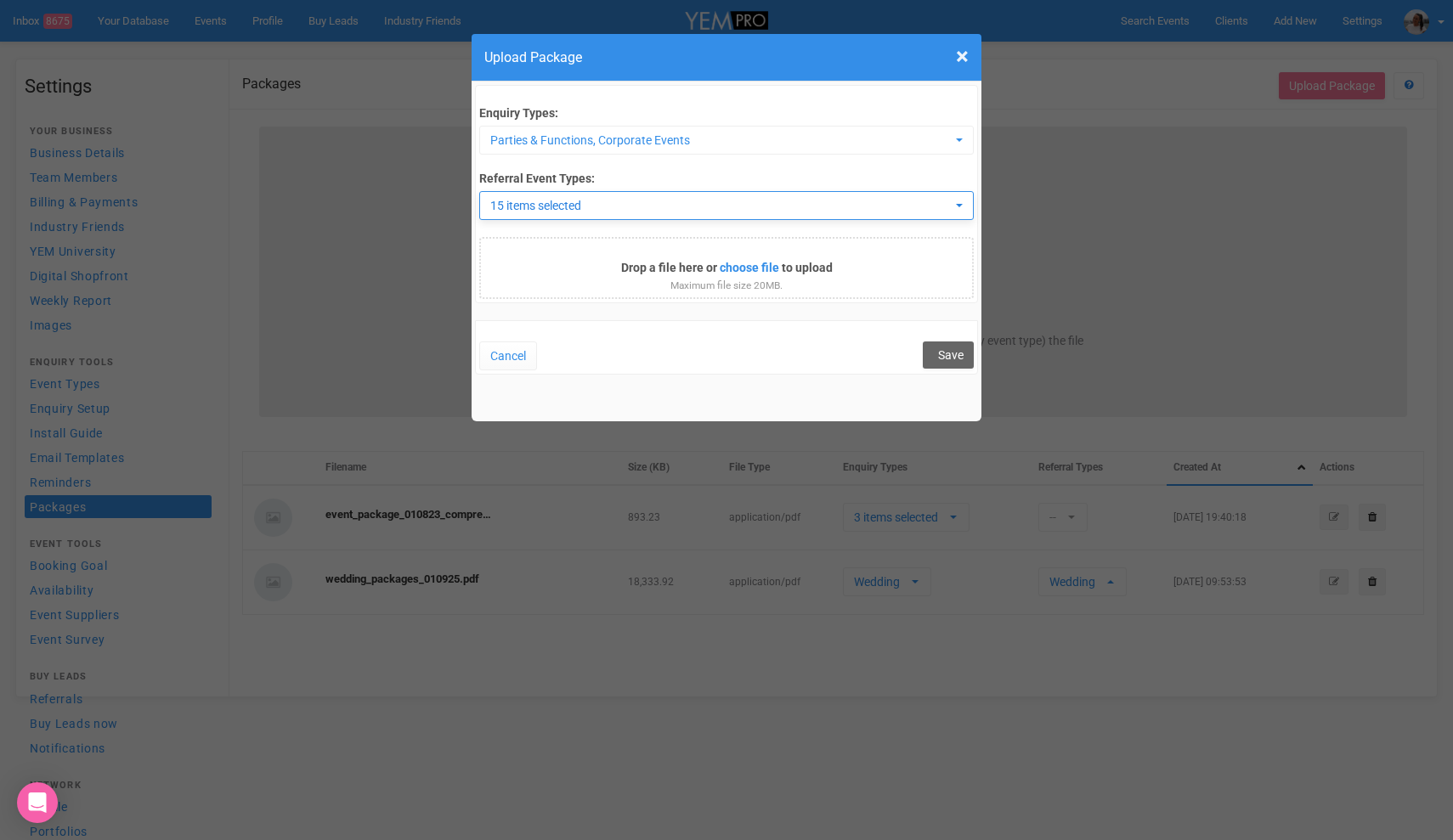
click at [809, 201] on span "15 items selected" at bounding box center [720, 205] width 460 height 17
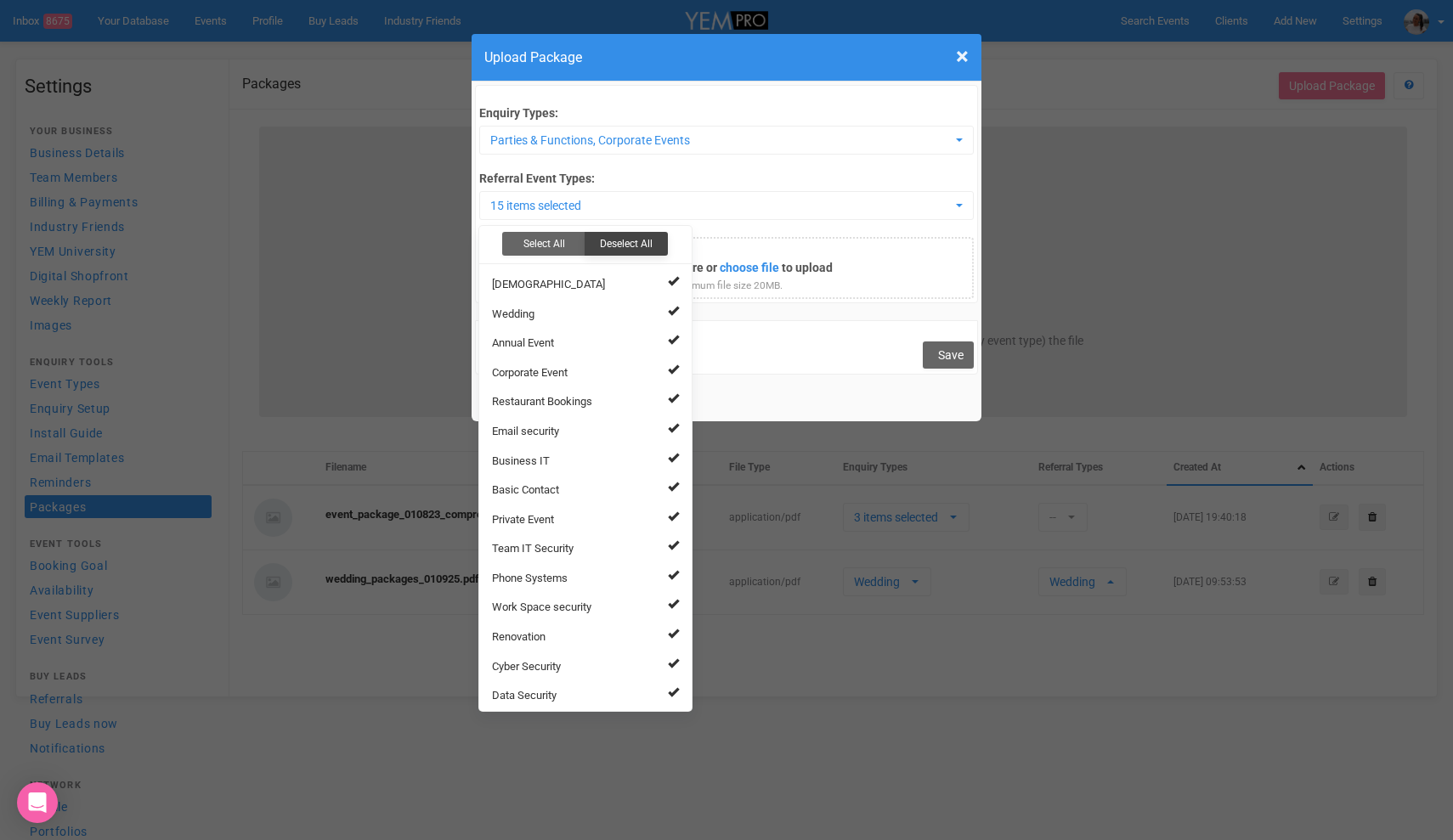
click at [632, 241] on button "Deselect All" at bounding box center [626, 243] width 83 height 24
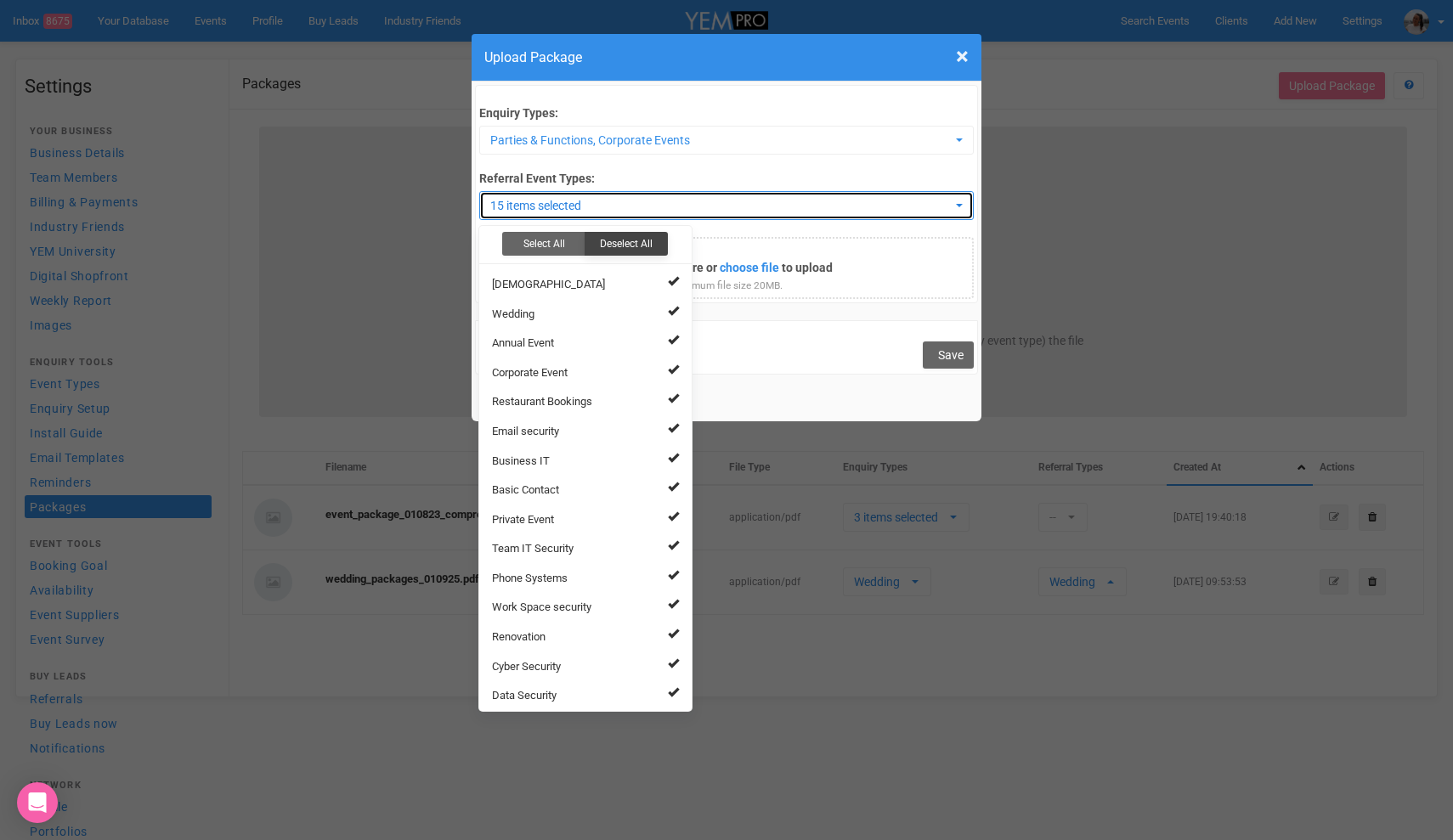
select select
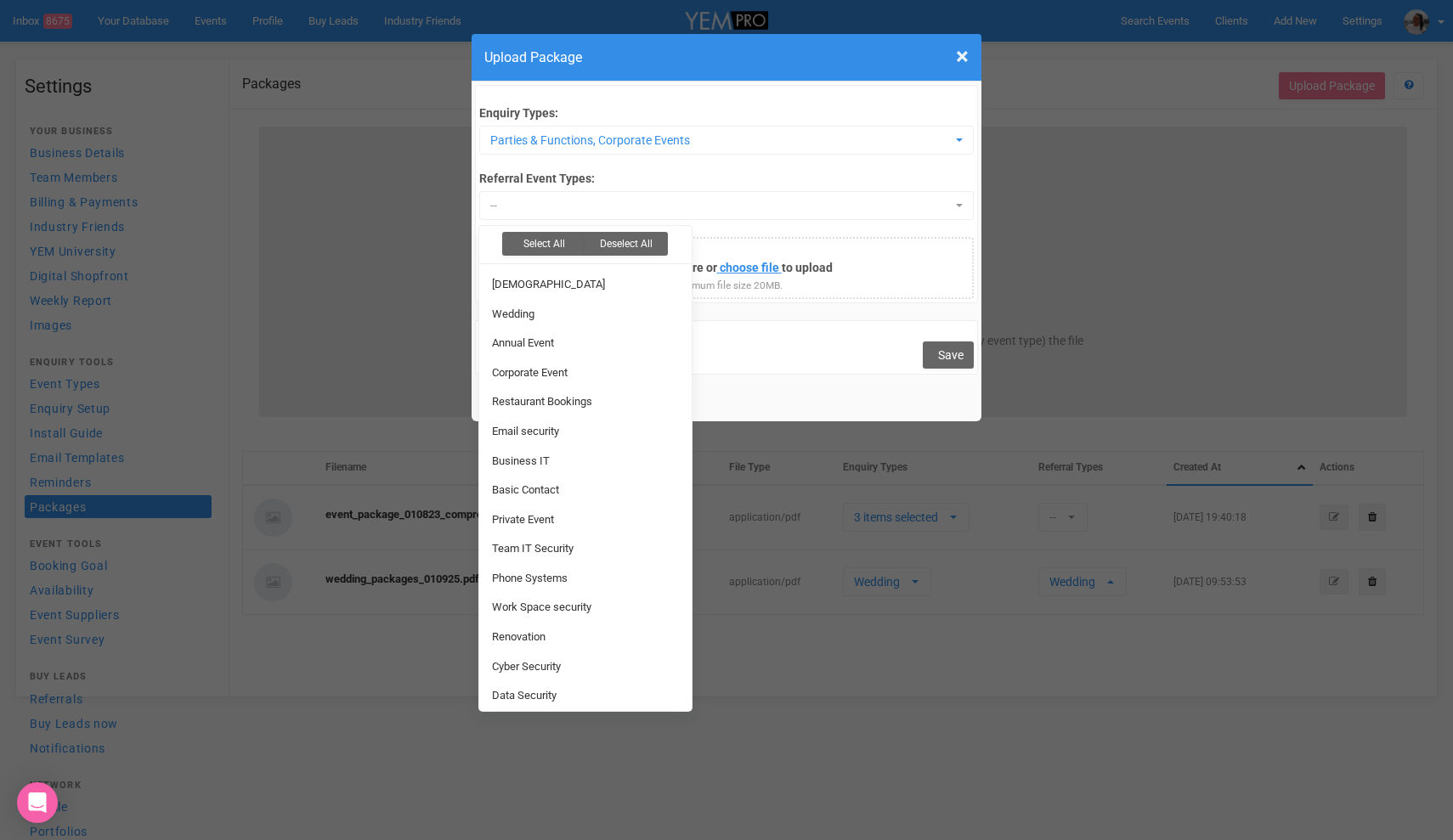
click at [771, 268] on input "file" at bounding box center [666, 269] width 231 height 18
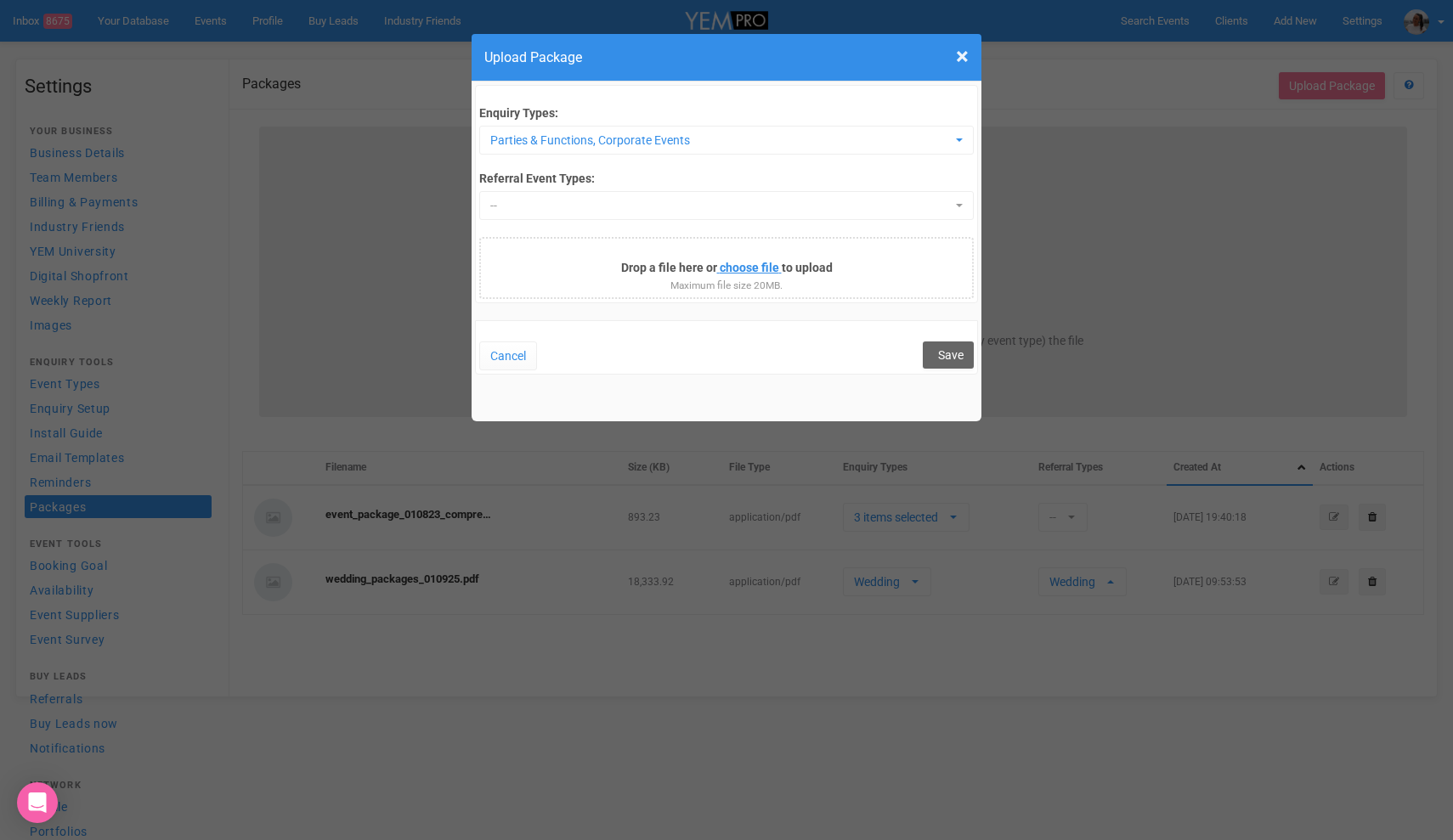
type input "C:\fakepath\[PERSON_NAME] Event Packages 2025.pdf"
click at [949, 388] on button "Save" at bounding box center [948, 396] width 51 height 27
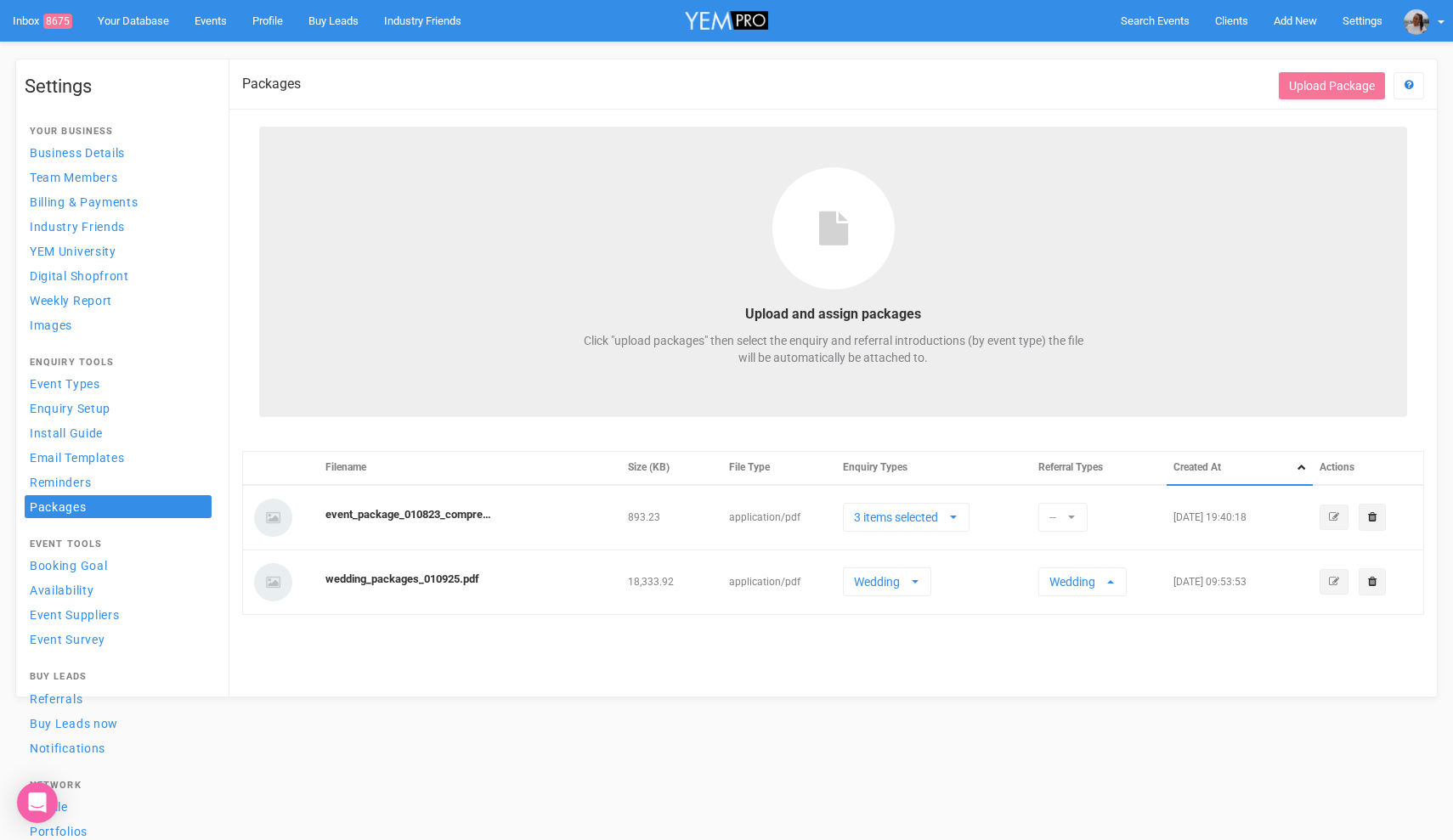
select select
click at [1372, 514] on icon at bounding box center [1372, 516] width 9 height 11
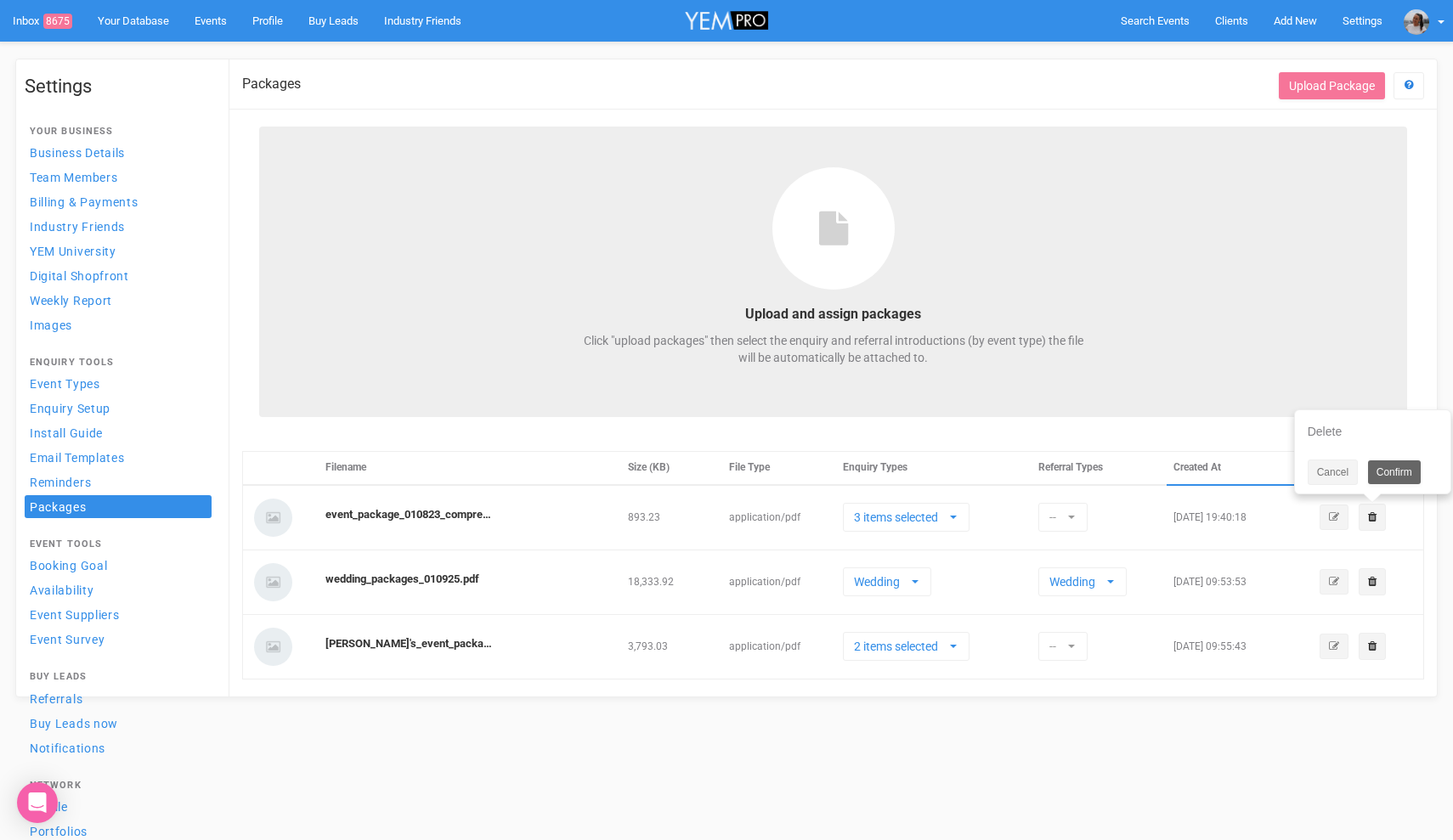
click at [1059, 739] on html "Search Events Clients Add New New Client New Event New Enquiry Settings [PERSON…" at bounding box center [726, 369] width 1453 height 739
click at [952, 512] on button "3 items selected" at bounding box center [905, 517] width 127 height 29
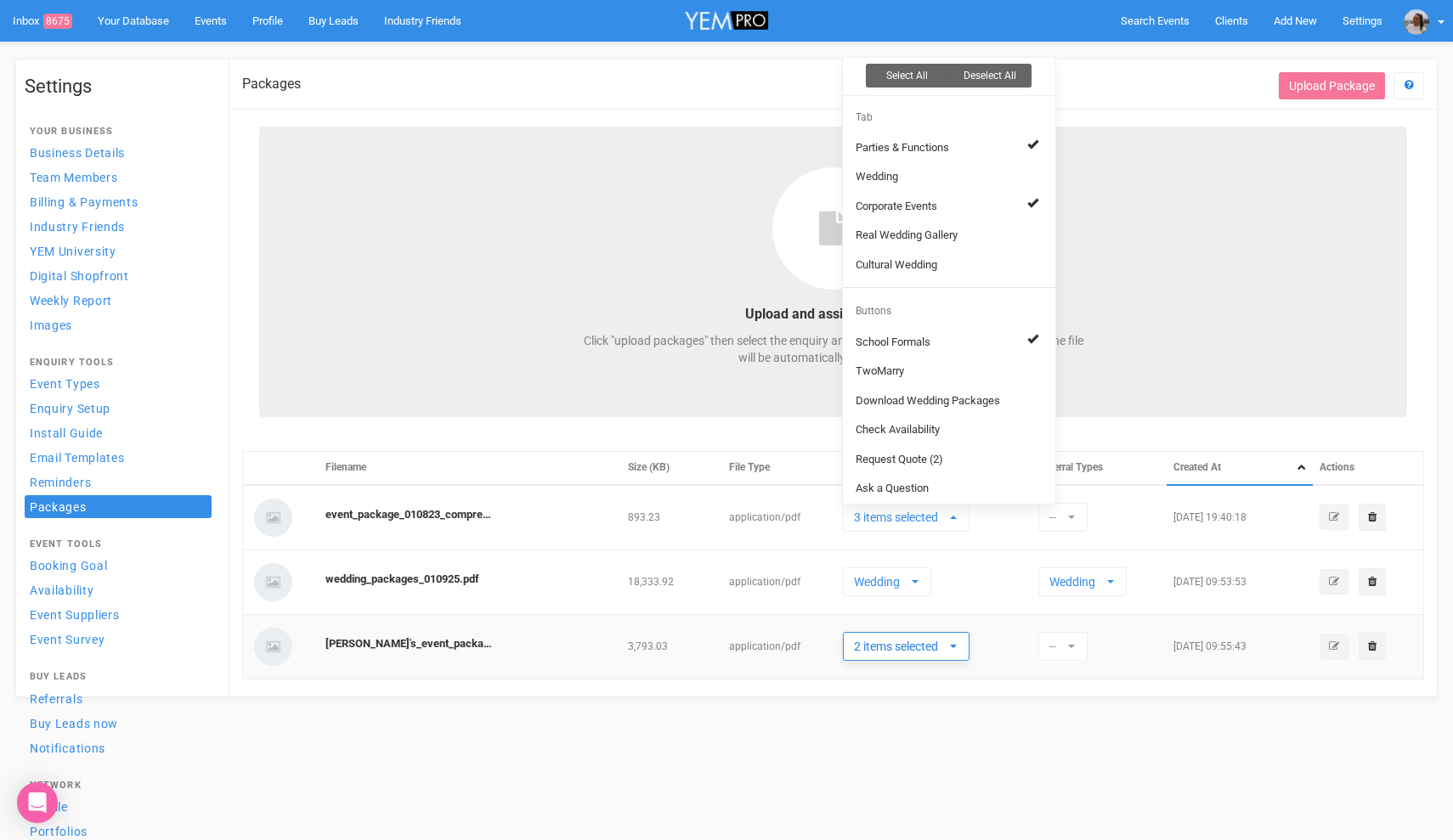
click at [957, 645] on span "button" at bounding box center [953, 646] width 7 height 4
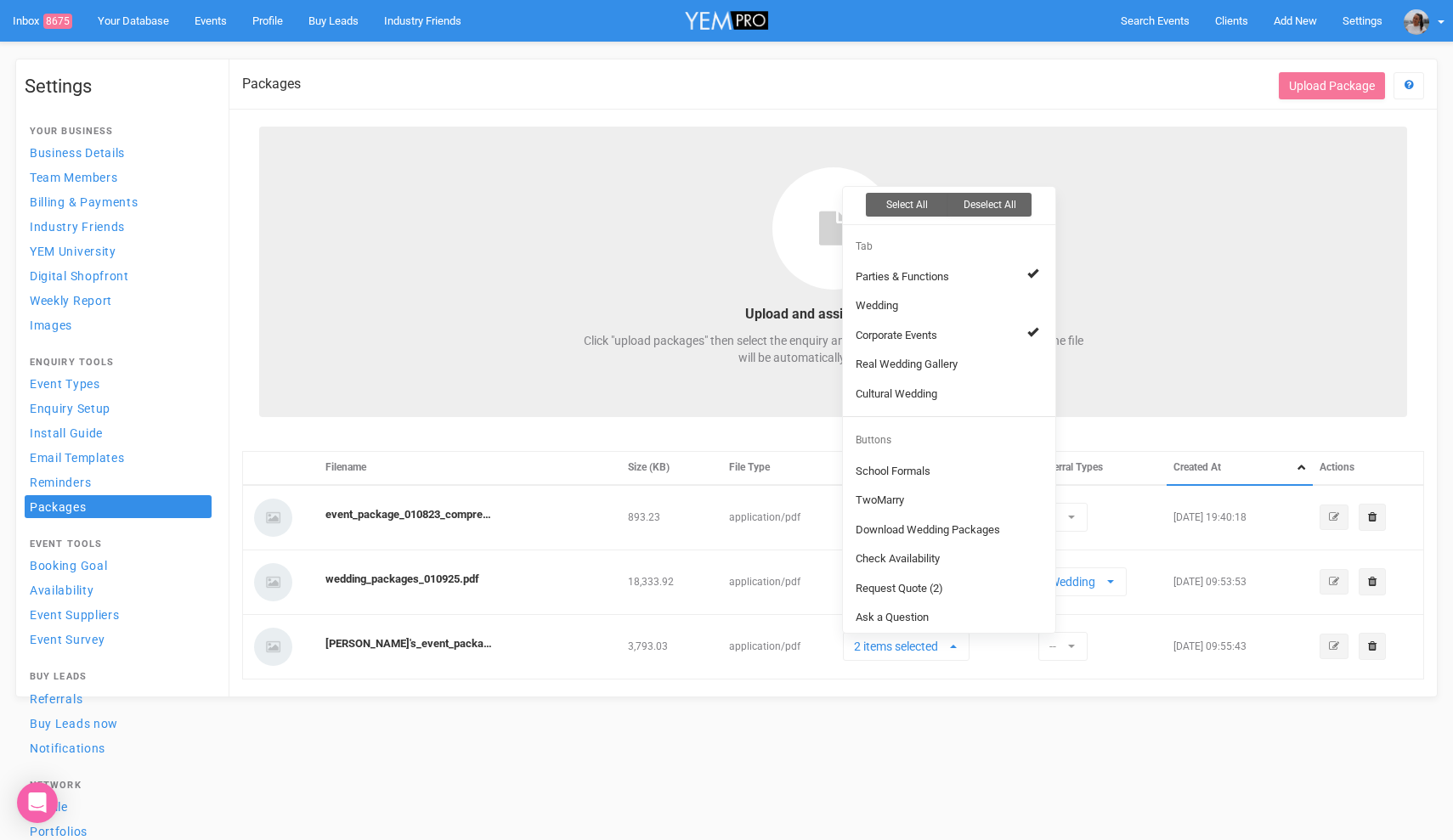
click at [966, 739] on html "Search Events Clients Add New New Client New Event New Enquiry Settings [PERSON…" at bounding box center [726, 369] width 1453 height 739
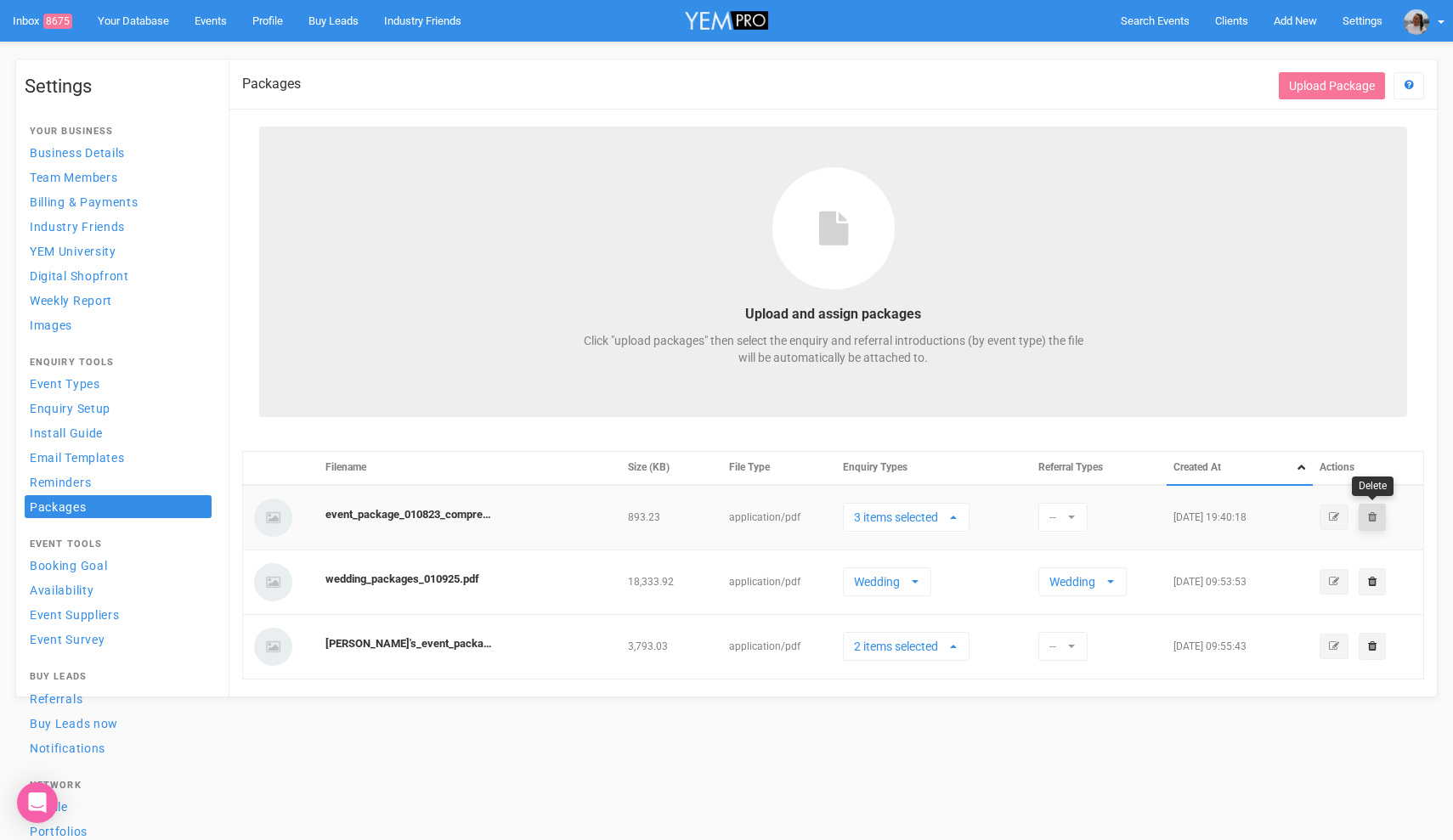
click at [1369, 516] on icon at bounding box center [1372, 516] width 9 height 11
click at [1397, 472] on link "Confirm" at bounding box center [1394, 472] width 52 height 24
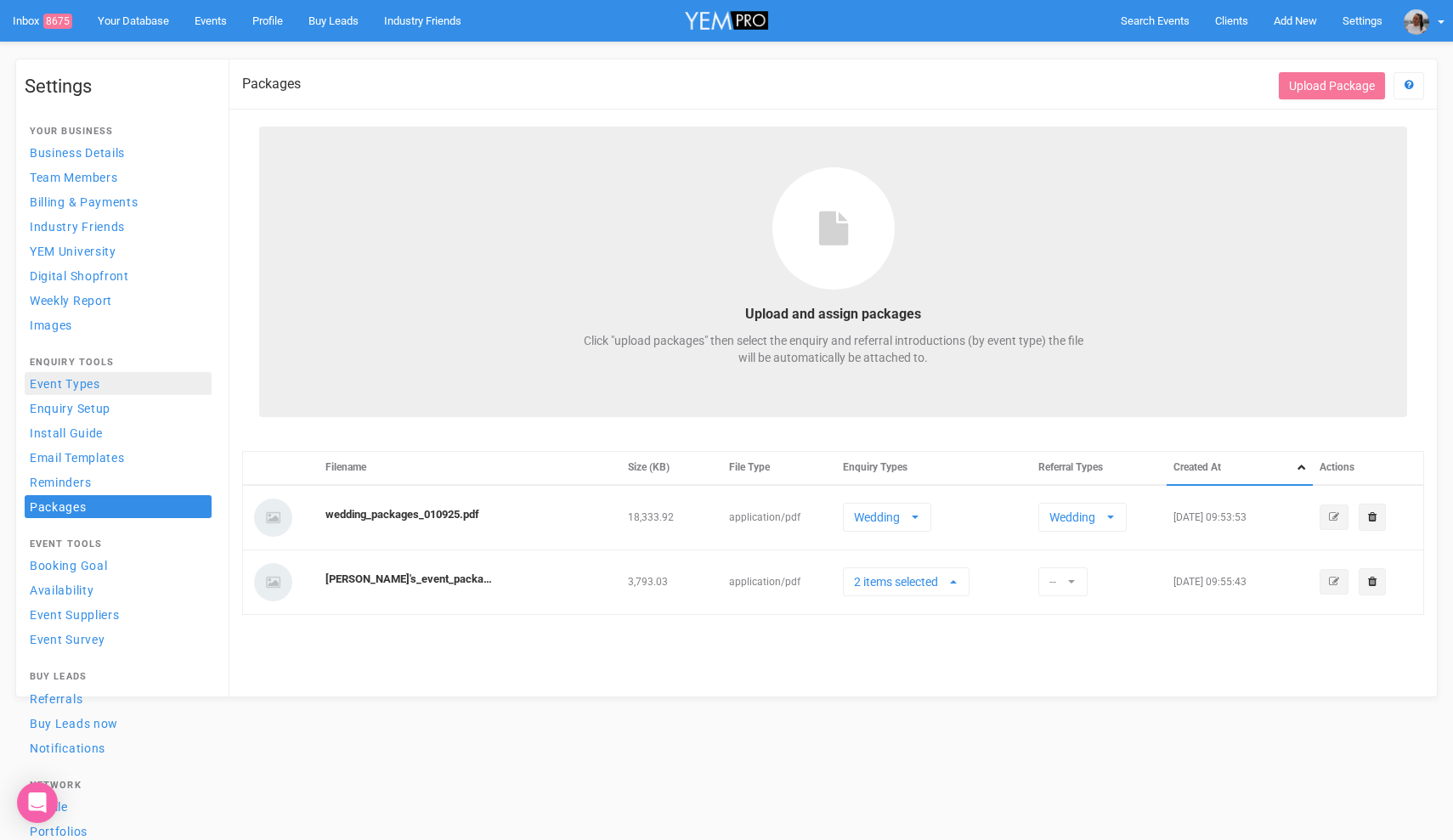
click at [101, 388] on link "Event Types" at bounding box center [117, 384] width 187 height 23
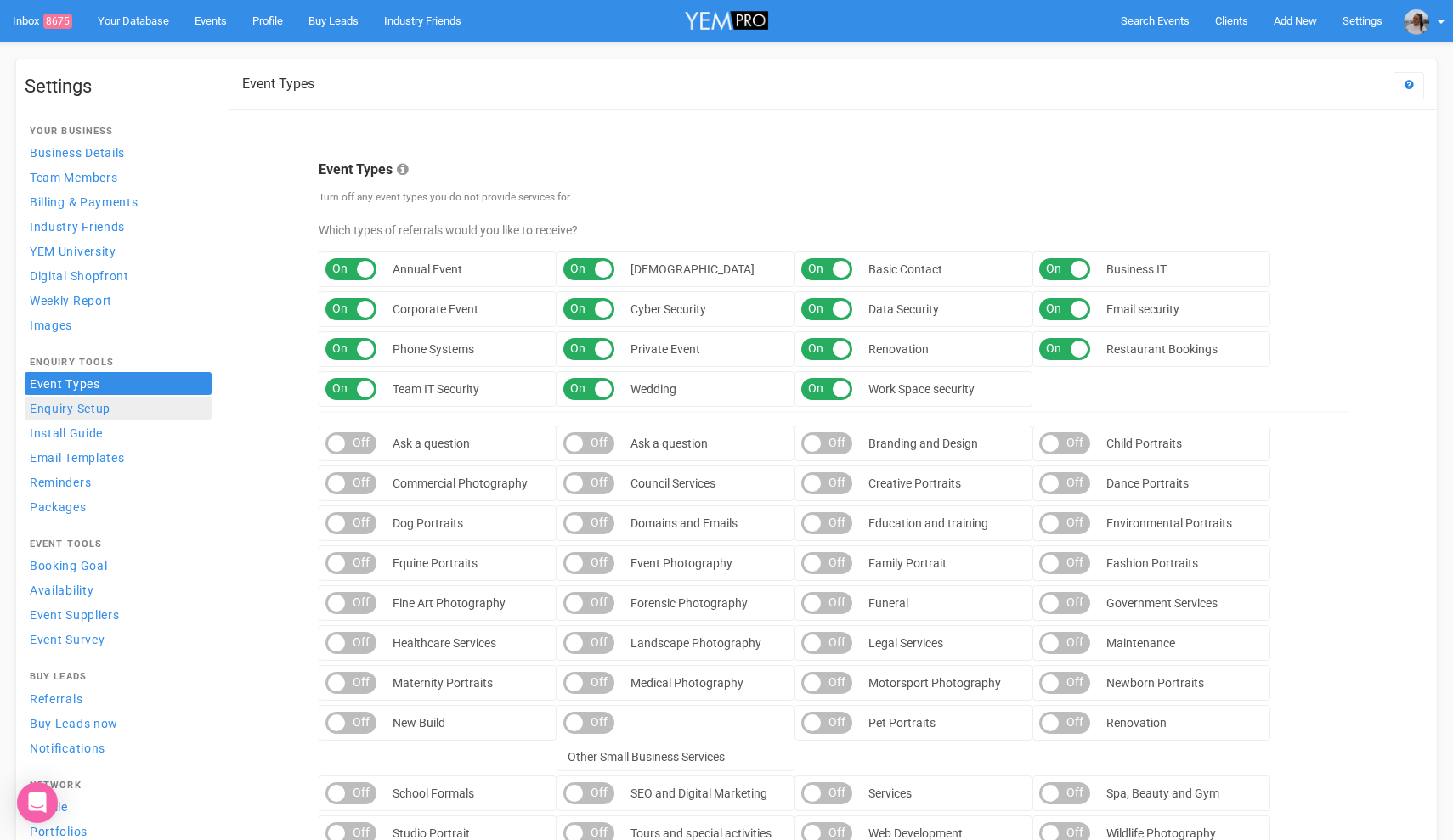
click at [93, 414] on span "Enquiry Setup" at bounding box center [70, 409] width 80 height 14
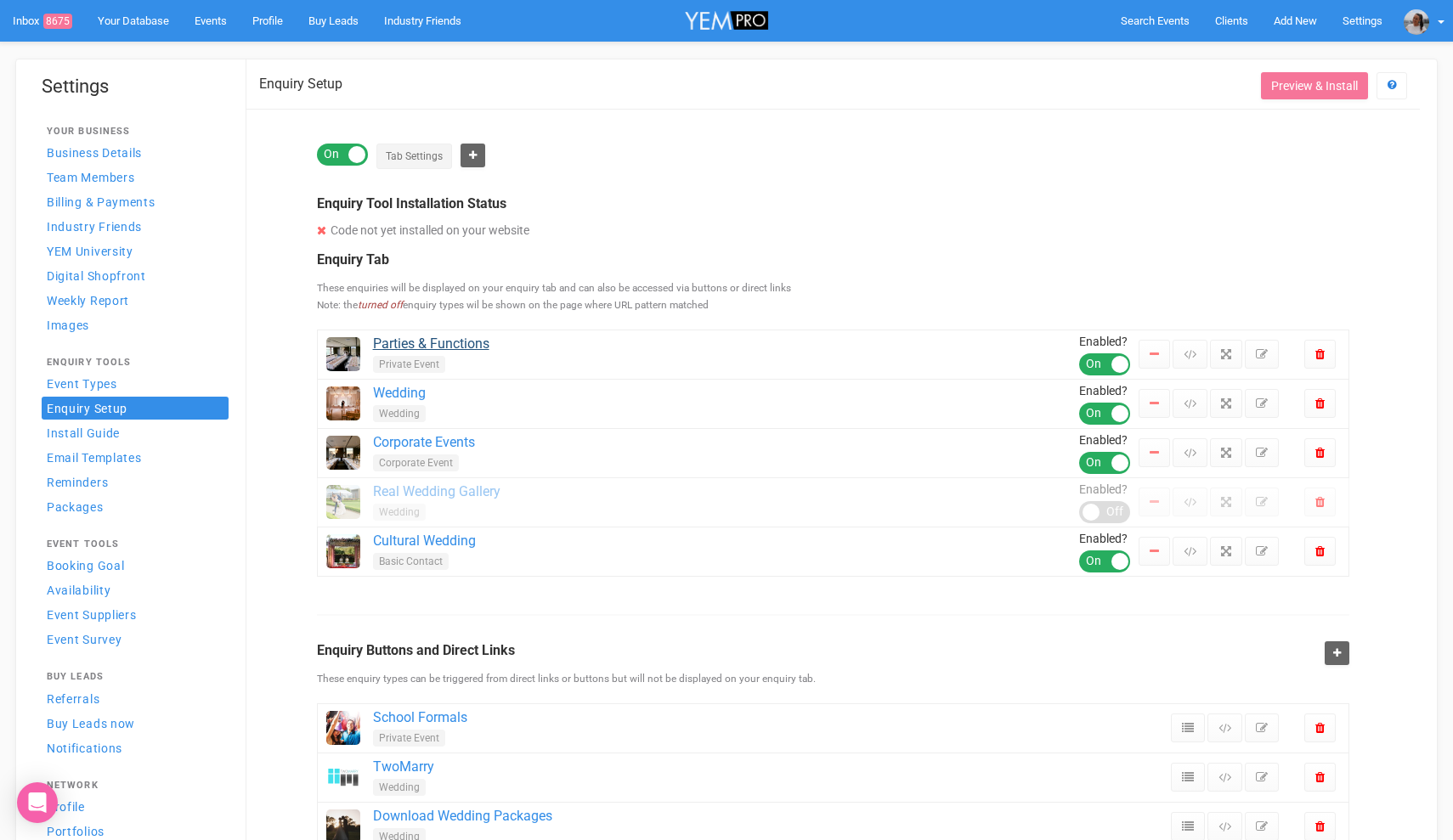
click at [450, 341] on link "Parties & Functions" at bounding box center [726, 344] width 707 height 19
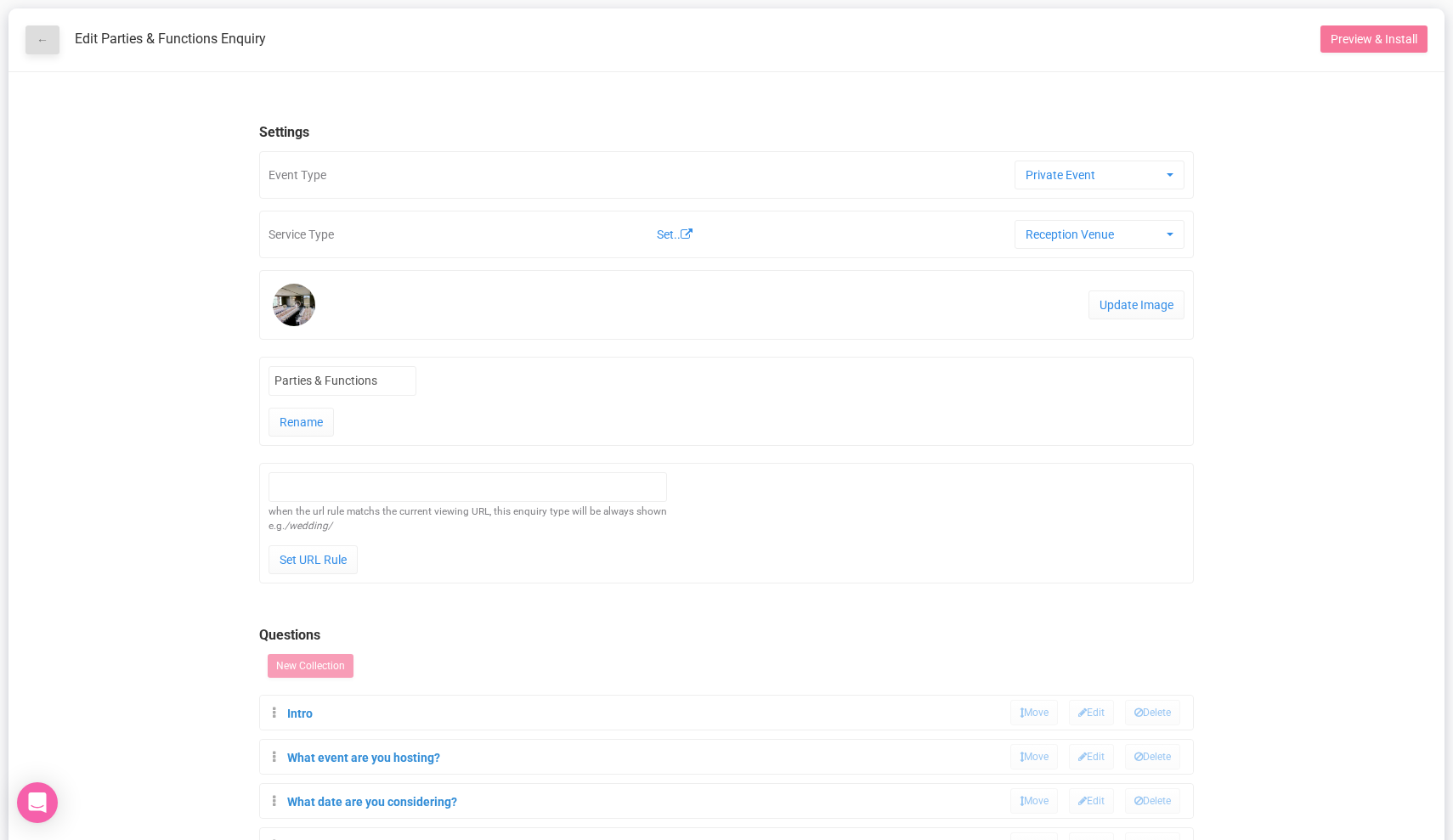
click at [43, 39] on link "←" at bounding box center [42, 40] width 34 height 29
